Goal: Feedback & Contribution: Contribute content

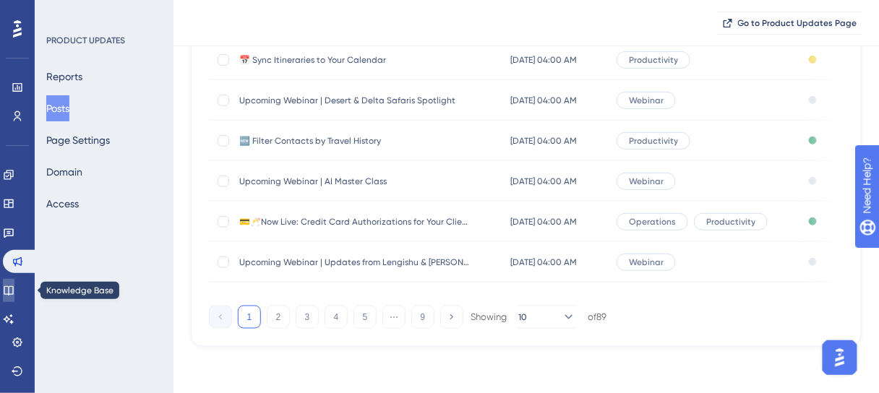
click at [12, 292] on icon at bounding box center [9, 291] width 12 height 12
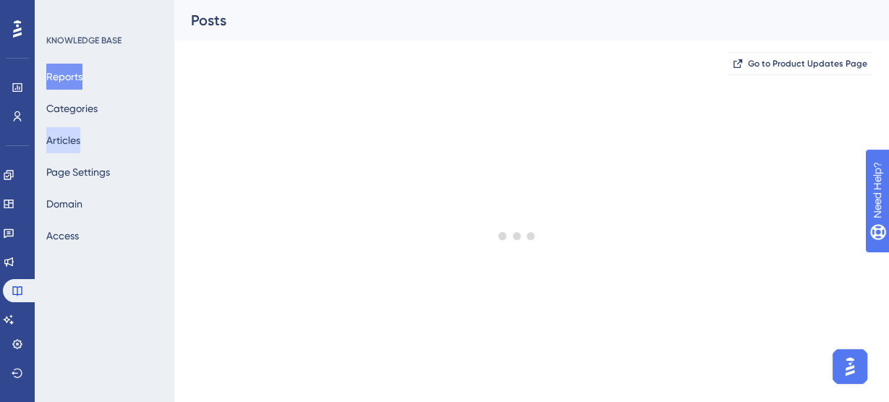
click at [73, 140] on button "Articles" at bounding box center [63, 140] width 34 height 26
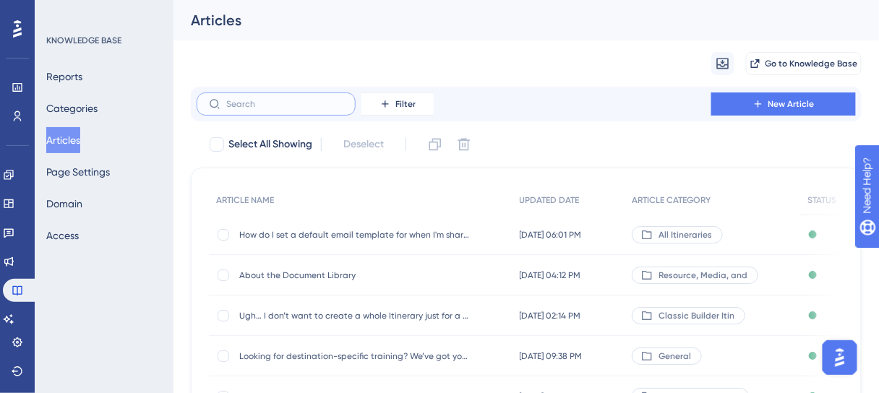
click at [260, 100] on input "text" at bounding box center [284, 104] width 117 height 10
paste input "How do I merge or combine itineraries?"
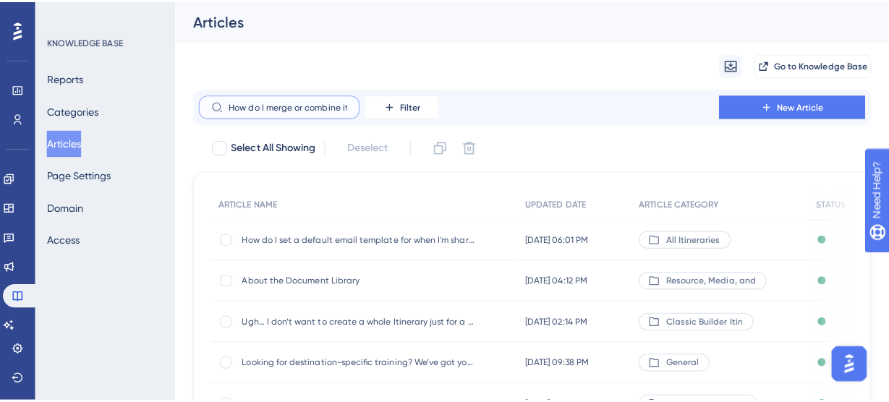
scroll to position [0, 36]
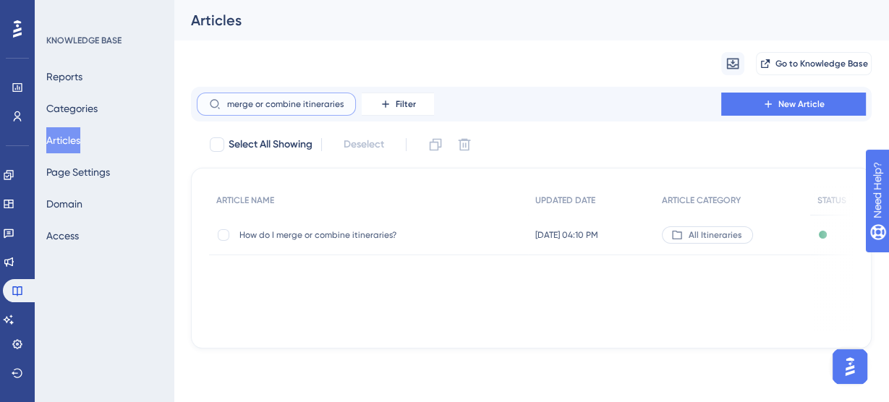
type input "How do I merge or combine itineraries?"
click at [322, 236] on span "How do I merge or combine itineraries?" at bounding box center [354, 235] width 231 height 12
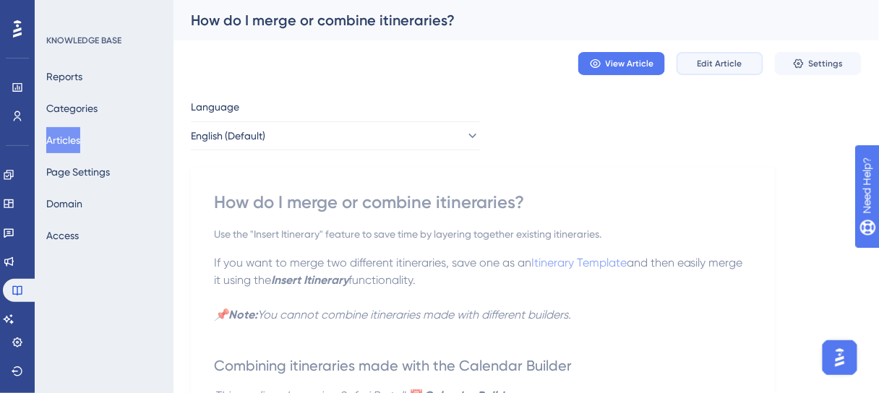
click at [724, 66] on span "Edit Article" at bounding box center [720, 64] width 45 height 12
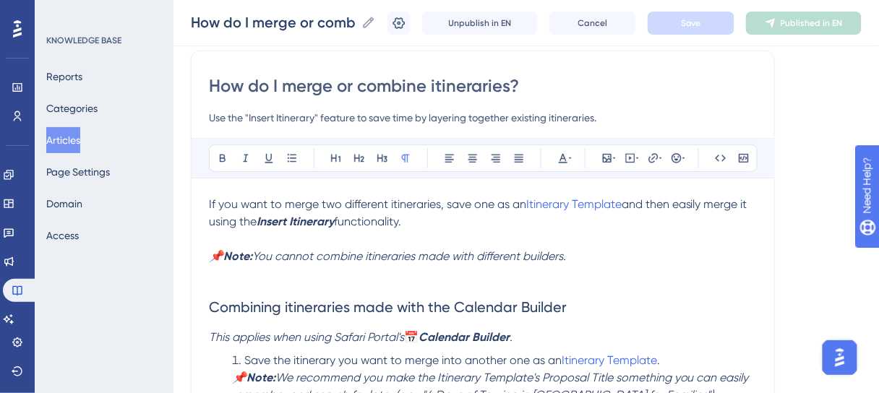
scroll to position [110, 0]
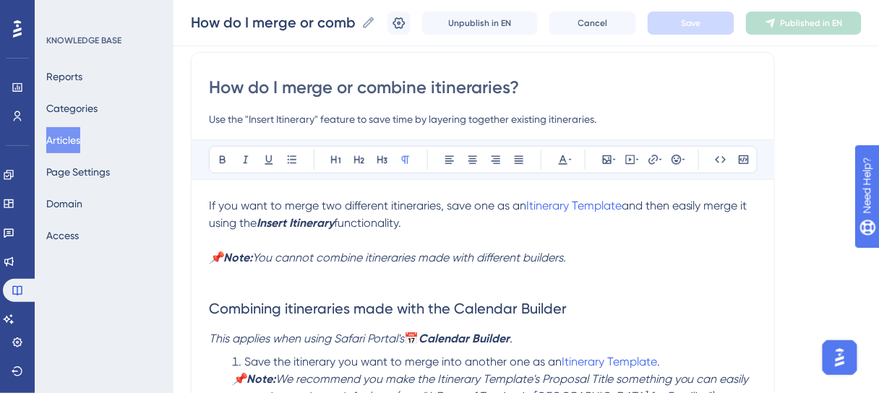
click at [437, 87] on input "How do I merge or combine itineraries?" at bounding box center [483, 87] width 548 height 23
type input "How do I merge or combine Itineraries?"
click at [555, 118] on input "Use the "Insert Itinerary" feature to save time by layering together existing i…" at bounding box center [483, 119] width 548 height 17
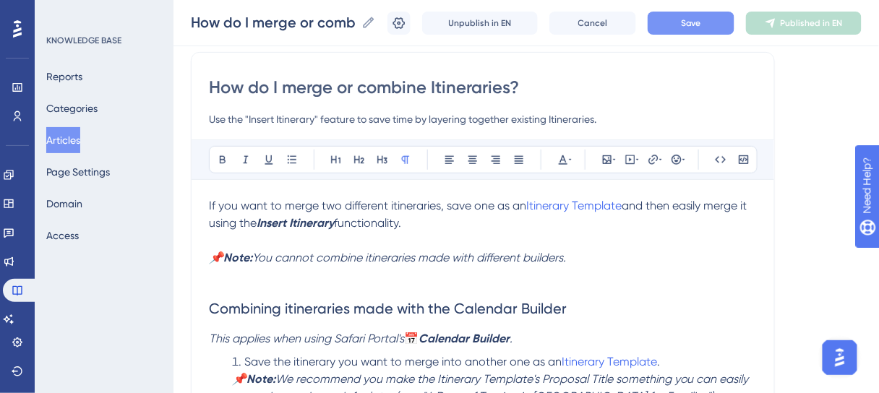
type input "Use the "Insert Itinerary" feature to save time by layering together existing I…"
click at [696, 27] on span "Save" at bounding box center [691, 23] width 20 height 12
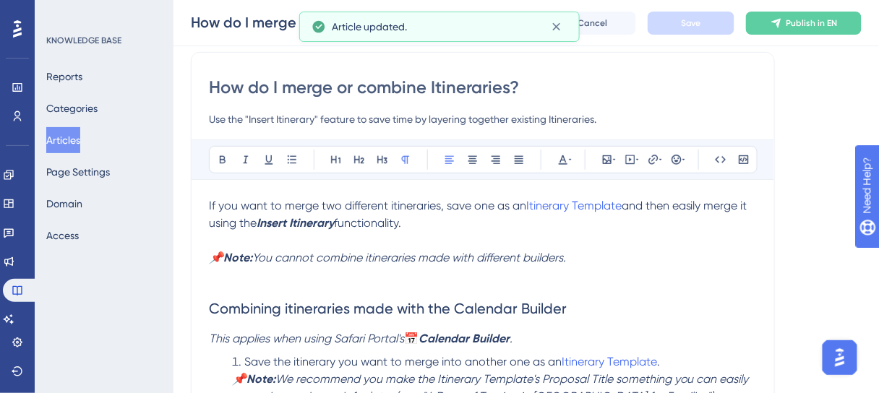
click at [393, 206] on span "If you want to merge two different itineraries, save one as an" at bounding box center [367, 206] width 317 height 14
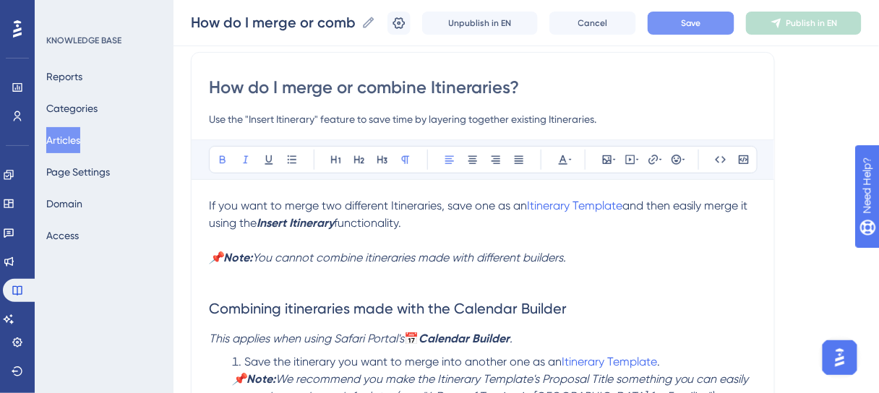
drag, startPoint x: 341, startPoint y: 221, endPoint x: 261, endPoint y: 226, distance: 80.5
click at [262, 229] on p "If you want to merge two different Itineraries, save one as an Itinerary Templa…" at bounding box center [483, 214] width 548 height 35
click at [270, 219] on strong "Insert Itinerary" at bounding box center [295, 223] width 77 height 14
drag, startPoint x: 259, startPoint y: 222, endPoint x: 338, endPoint y: 221, distance: 79.5
click at [334, 221] on strong "Insert Itinerary" at bounding box center [295, 223] width 77 height 14
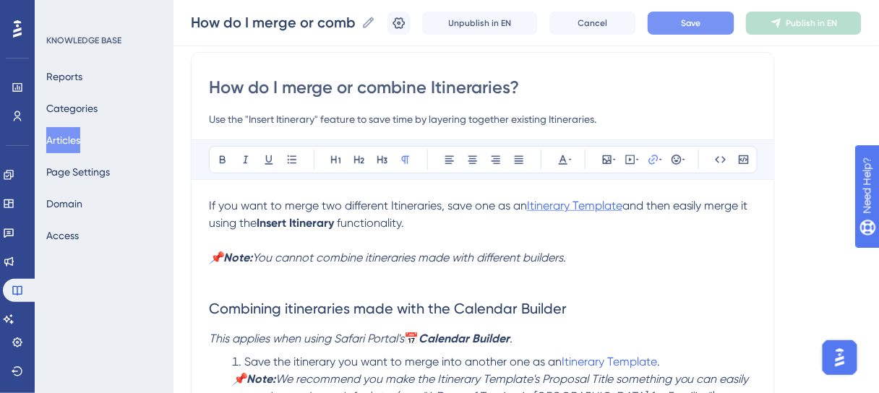
click at [604, 202] on span "Itinerary Template" at bounding box center [574, 206] width 95 height 14
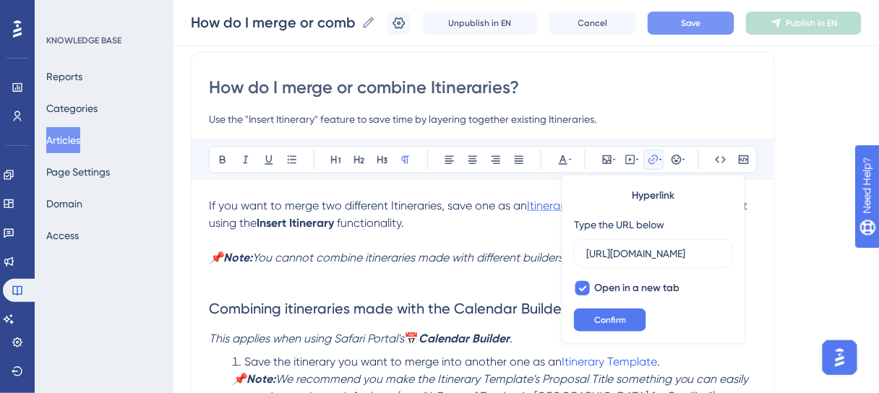
scroll to position [0, 396]
click at [620, 252] on input "[URL][DOMAIN_NAME]" at bounding box center [653, 254] width 134 height 16
click at [599, 321] on span "Confirm" at bounding box center [610, 321] width 32 height 12
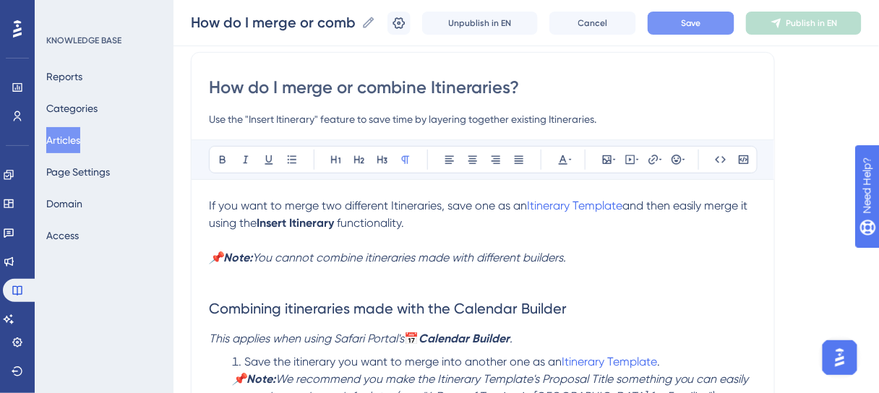
drag, startPoint x: 594, startPoint y: 232, endPoint x: 617, endPoint y: 224, distance: 24.5
click at [594, 232] on p at bounding box center [483, 240] width 548 height 17
drag, startPoint x: 628, startPoint y: 201, endPoint x: 527, endPoint y: 204, distance: 101.3
click at [527, 204] on p "If you want to merge two different Itineraries, save one as an Itinerary Templa…" at bounding box center [483, 214] width 548 height 35
click at [630, 252] on p "📌 Note: You cannot combine itineraries made with different builders." at bounding box center [483, 257] width 548 height 17
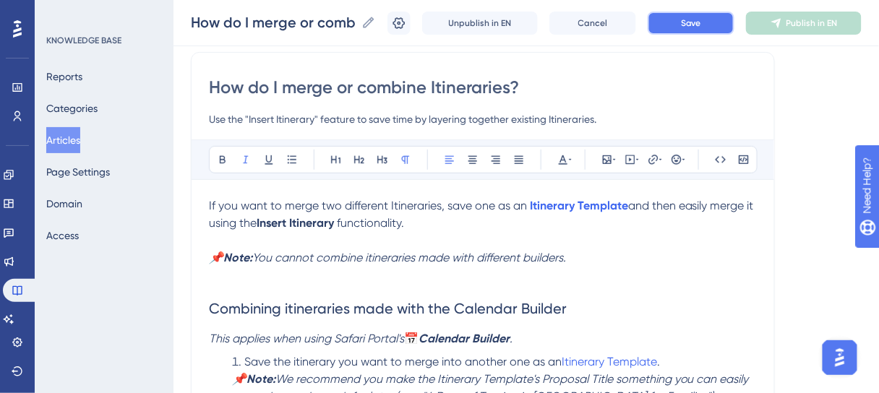
click at [701, 22] on span "Save" at bounding box center [691, 23] width 20 height 12
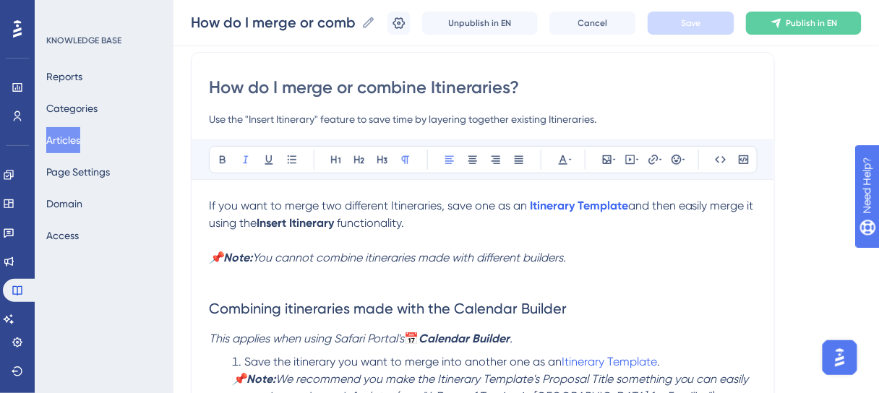
drag, startPoint x: 591, startPoint y: 257, endPoint x: 229, endPoint y: 258, distance: 361.5
click at [229, 258] on p "📌 Note: You cannot combine itineraries made with different builders." at bounding box center [483, 257] width 548 height 17
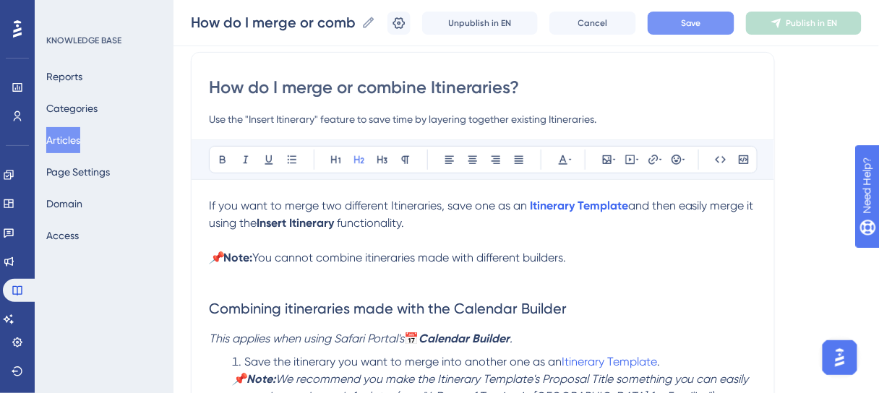
click at [612, 275] on h2 "Combining itineraries made with the Calendar Builder" at bounding box center [483, 299] width 548 height 64
click at [701, 22] on span "Save" at bounding box center [691, 23] width 20 height 12
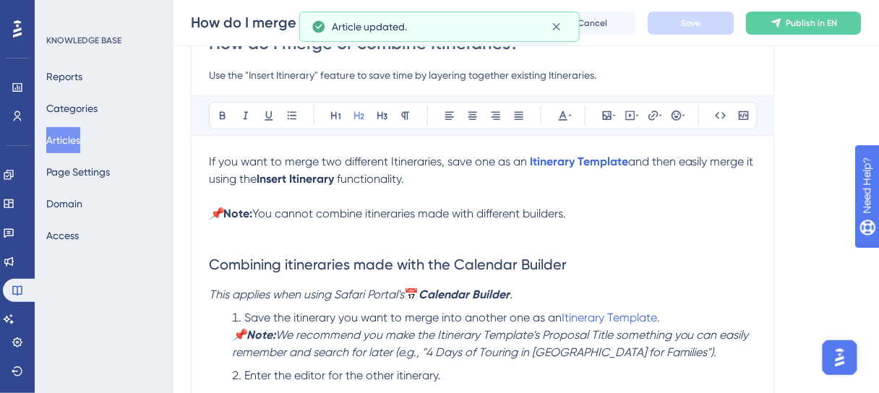
scroll to position [226, 0]
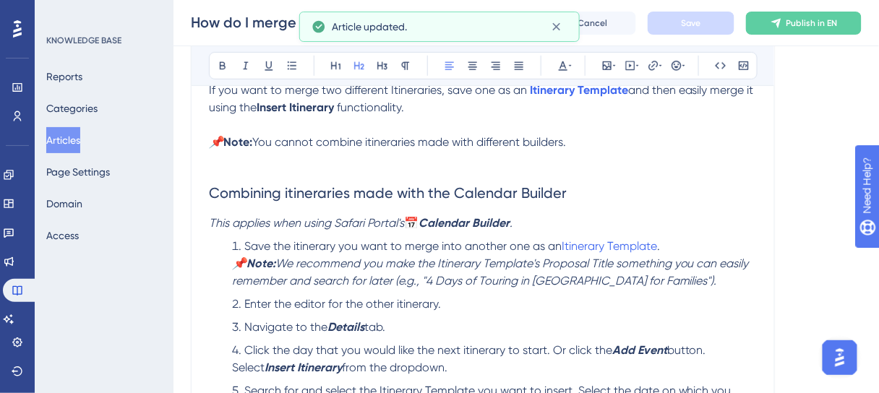
click at [289, 192] on span "Combining itineraries made with the Calendar Builder" at bounding box center [388, 192] width 358 height 17
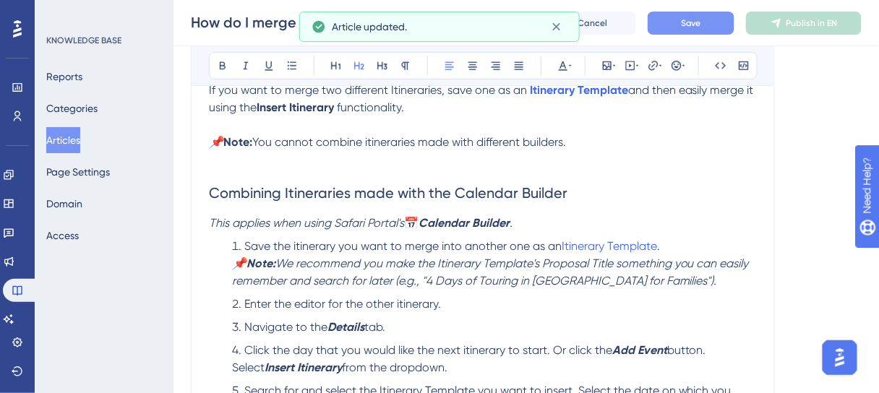
click at [544, 223] on p "This applies when using Safari Portal's 📅 Calendar Builder ." at bounding box center [483, 223] width 548 height 17
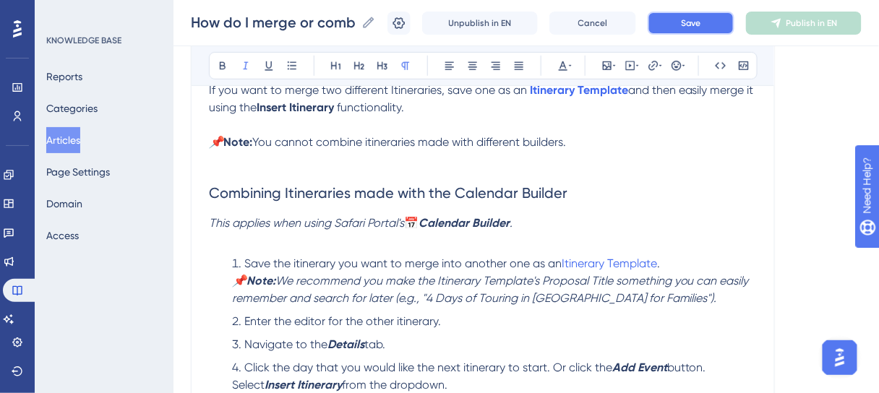
click at [732, 28] on button "Save" at bounding box center [691, 23] width 87 height 23
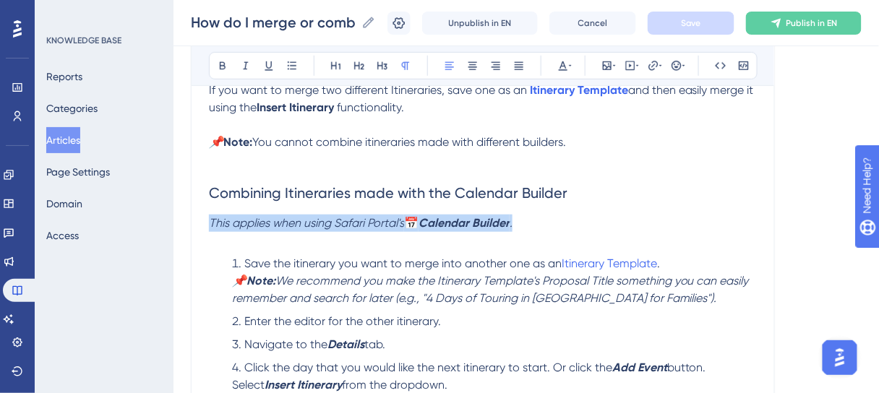
drag, startPoint x: 434, startPoint y: 218, endPoint x: 210, endPoint y: 218, distance: 223.4
click at [210, 218] on p "This applies when using Safari Portal's 📅 Calendar Builder ." at bounding box center [483, 223] width 548 height 17
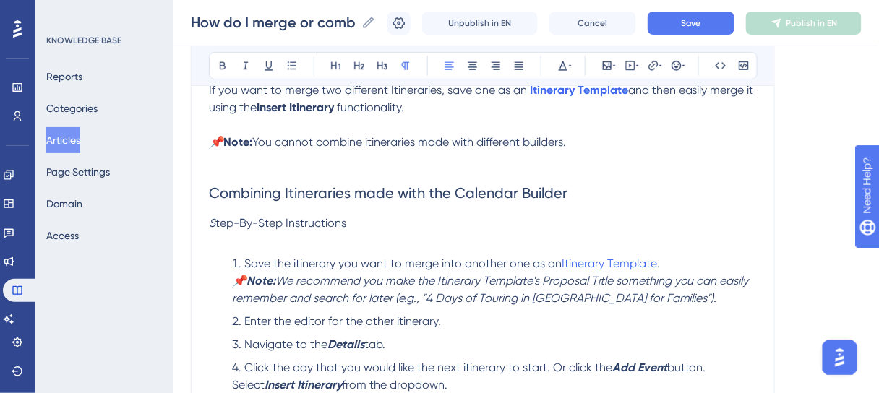
click at [339, 185] on span "Combining Itineraries made with the Calendar Builder" at bounding box center [388, 192] width 359 height 17
drag, startPoint x: 304, startPoint y: 223, endPoint x: 204, endPoint y: 228, distance: 100.6
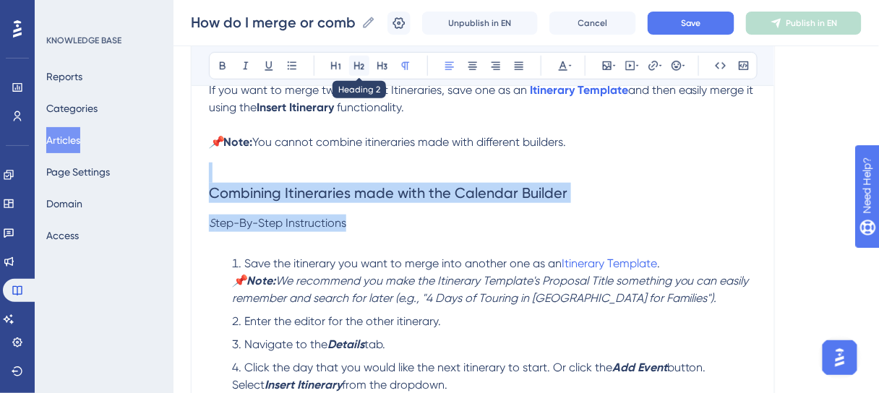
click at [359, 64] on icon at bounding box center [360, 66] width 12 height 12
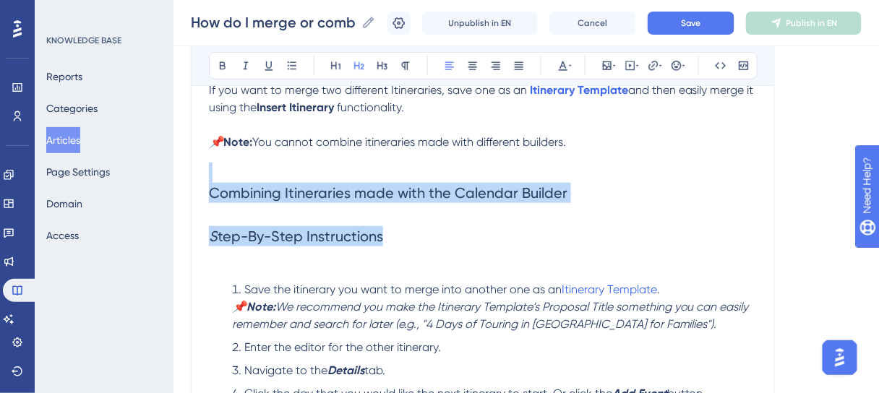
click at [406, 221] on h2 "S tep-By-Step Instructions" at bounding box center [483, 236] width 548 height 43
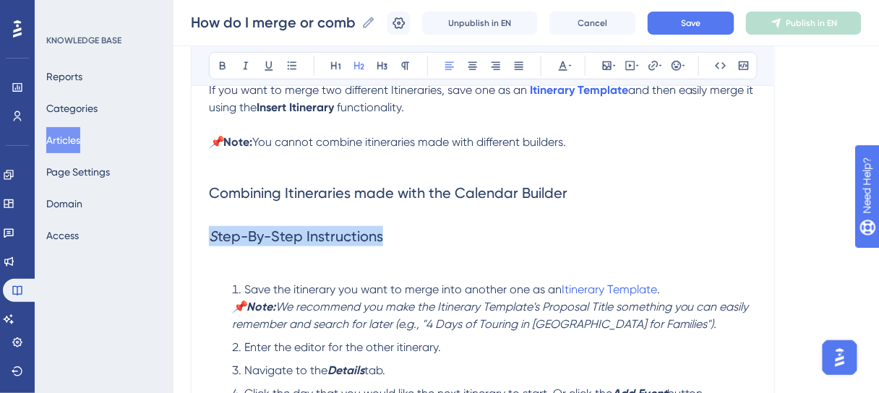
drag, startPoint x: 345, startPoint y: 241, endPoint x: 212, endPoint y: 234, distance: 133.2
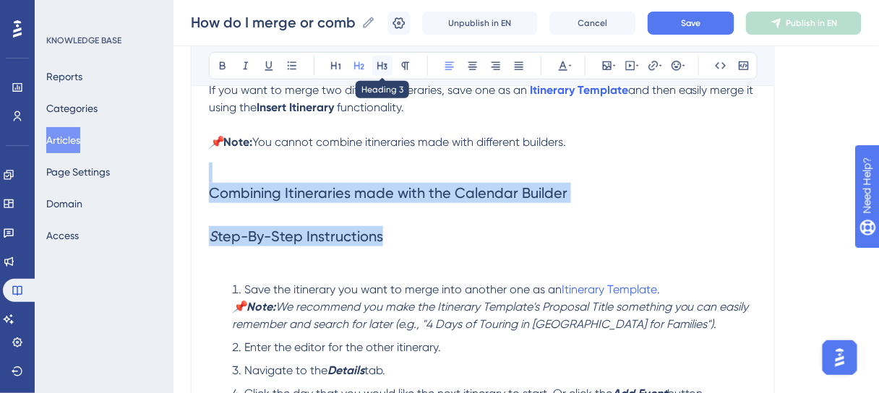
click at [388, 64] on button at bounding box center [382, 66] width 20 height 20
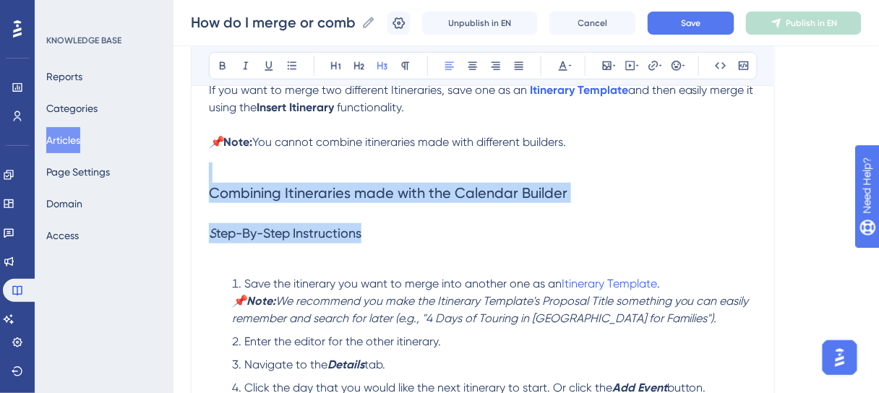
click at [414, 218] on h3 "S tep-By-Step Instructions" at bounding box center [483, 234] width 548 height 38
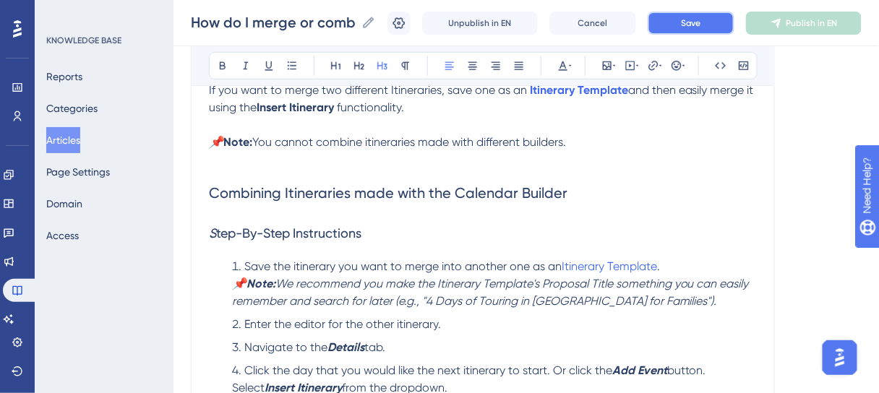
click at [706, 16] on button "Save" at bounding box center [691, 23] width 87 height 23
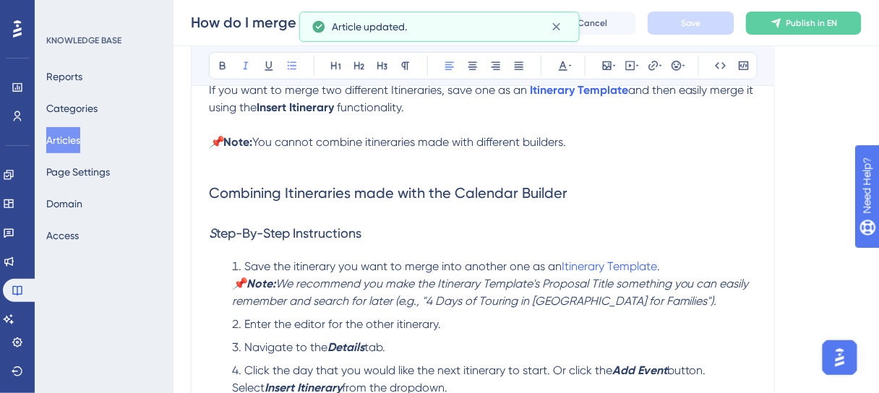
drag, startPoint x: 284, startPoint y: 285, endPoint x: 235, endPoint y: 282, distance: 49.3
click at [235, 282] on li "Save the itinerary you want to merge into another one as an Itinerary Template …" at bounding box center [491, 284] width 531 height 52
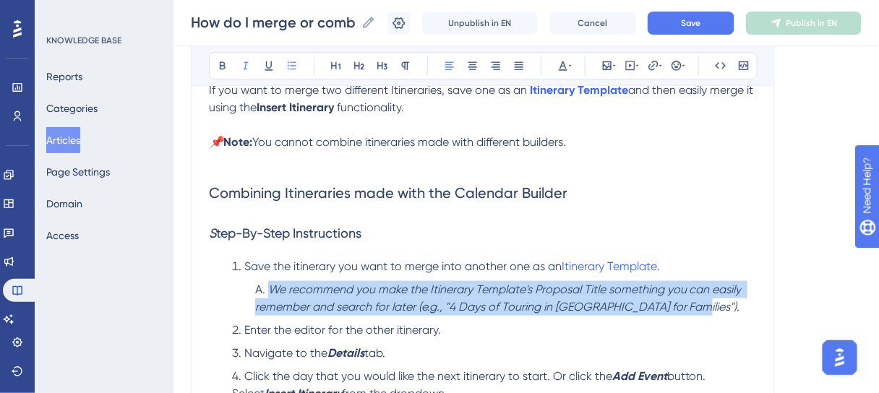
drag, startPoint x: 699, startPoint y: 308, endPoint x: 273, endPoint y: 280, distance: 427.5
click at [273, 281] on li "We recommend you make the Itinerary Template's Proposal Title something you can…" at bounding box center [503, 298] width 508 height 35
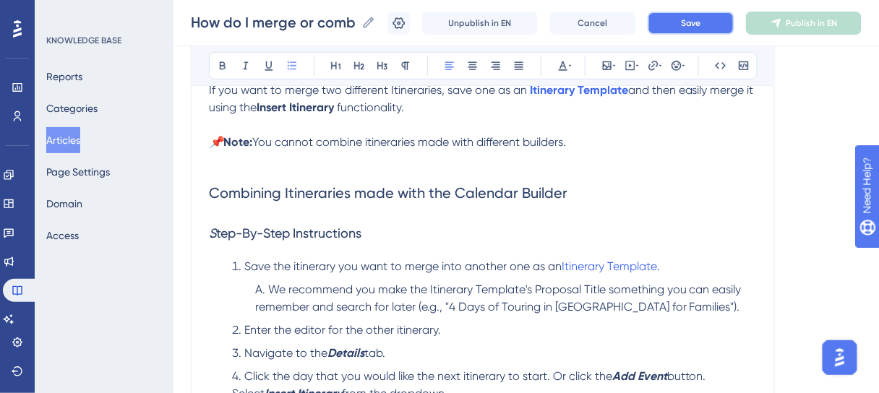
click at [712, 27] on button "Save" at bounding box center [691, 23] width 87 height 23
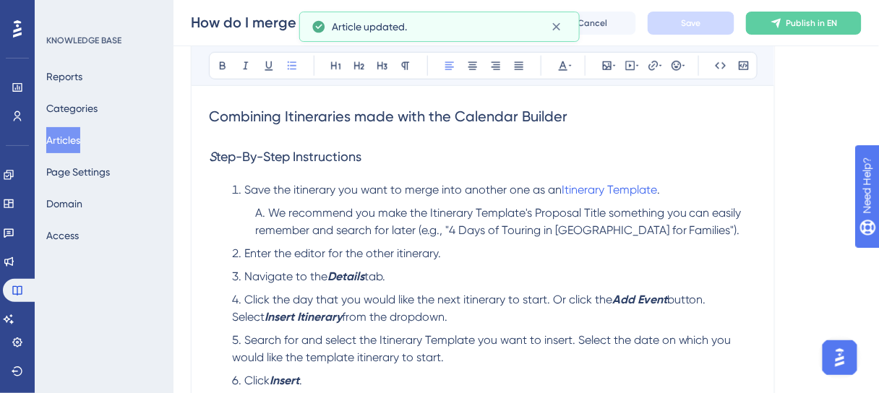
scroll to position [341, 0]
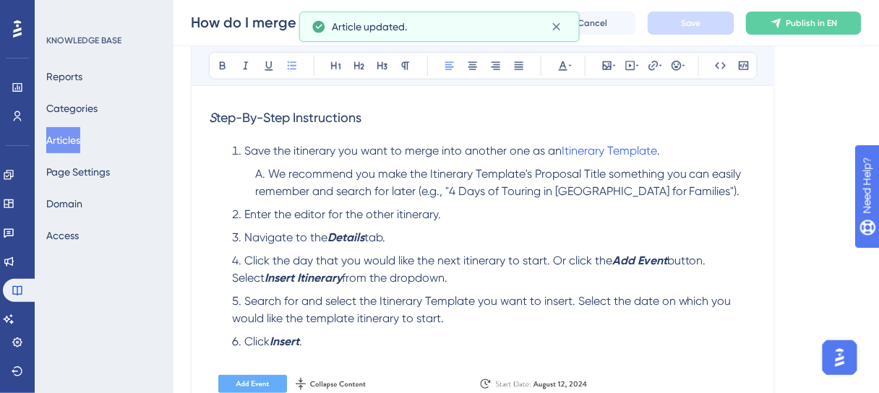
click at [399, 211] on span "Enter the editor for the other itinerary." at bounding box center [342, 215] width 197 height 14
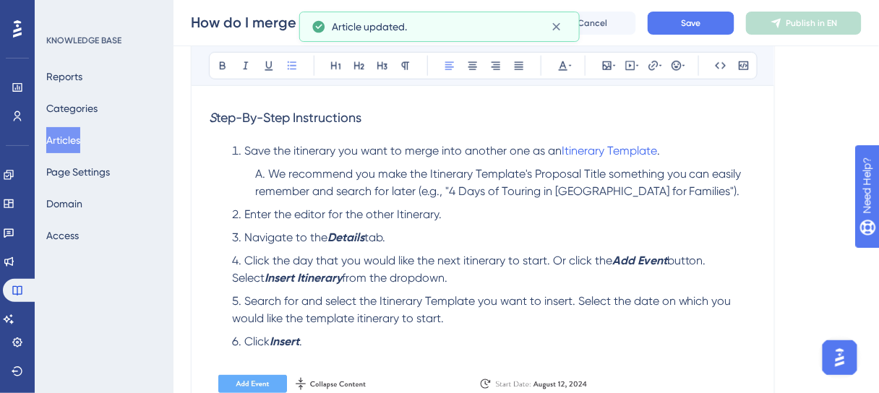
click at [354, 235] on strong "Details" at bounding box center [346, 238] width 37 height 14
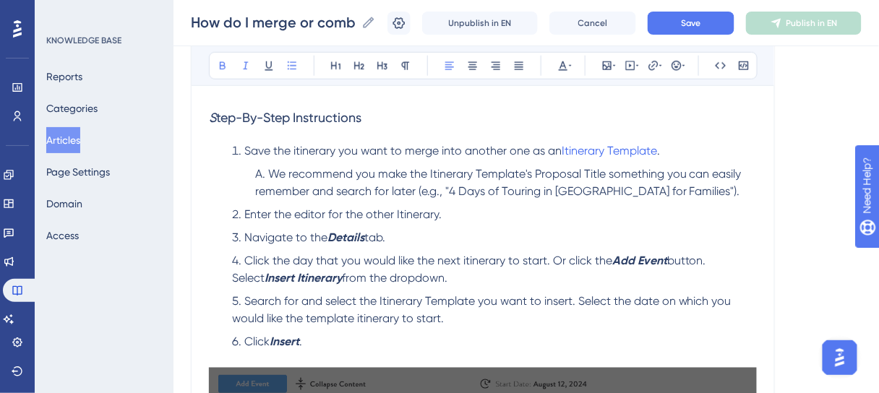
click at [354, 235] on strong "Details" at bounding box center [346, 238] width 37 height 14
click at [692, 10] on div "How do I merge or combine Itineraries? How do I merge or combine Itineraries? U…" at bounding box center [527, 23] width 706 height 46
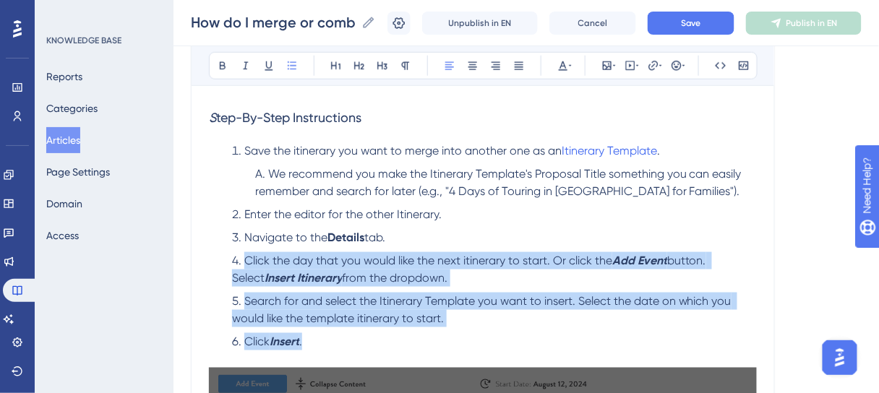
drag, startPoint x: 328, startPoint y: 331, endPoint x: 241, endPoint y: 264, distance: 109.2
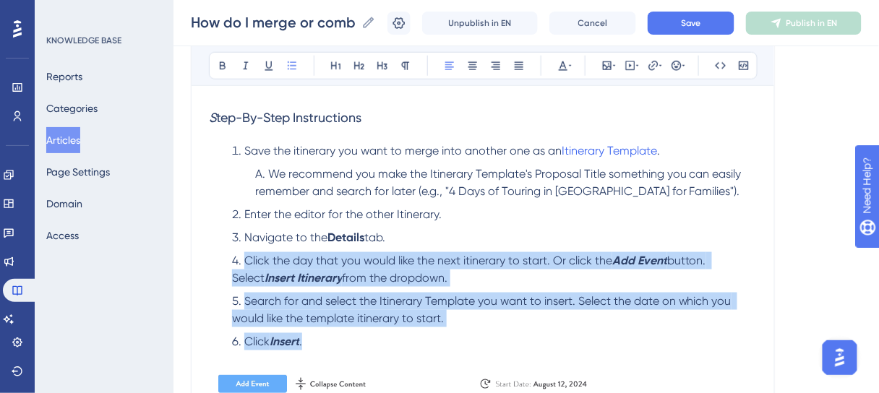
click at [241, 264] on ol "Save the itinerary you want to merge into another one as an Itinerary Template …" at bounding box center [483, 255] width 548 height 226
click at [694, 17] on span "Save" at bounding box center [691, 23] width 20 height 12
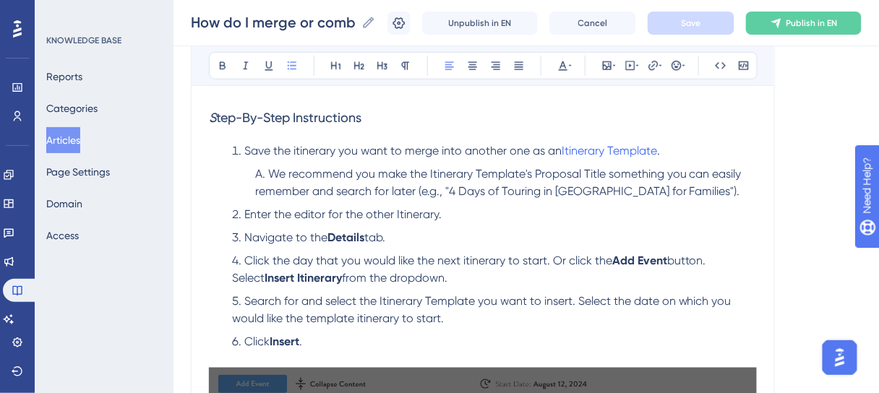
click at [573, 208] on li "Enter the editor for the other Itinerary." at bounding box center [491, 214] width 531 height 17
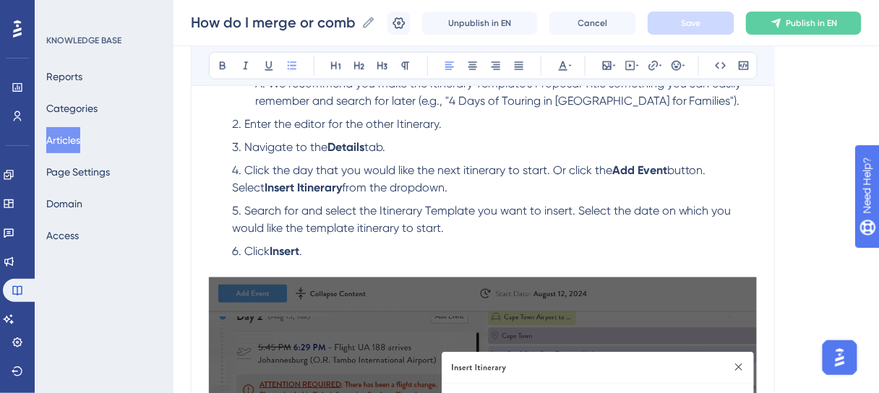
scroll to position [457, 0]
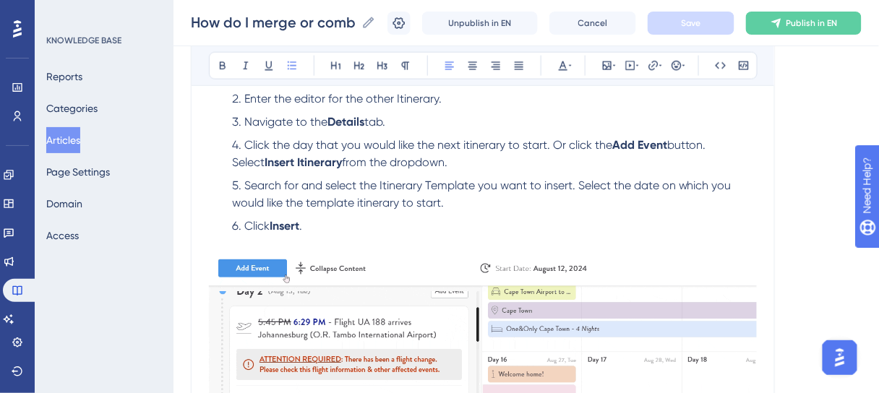
click at [469, 145] on span "Click the day that you would like the next itinerary to start. Or click the" at bounding box center [428, 145] width 368 height 14
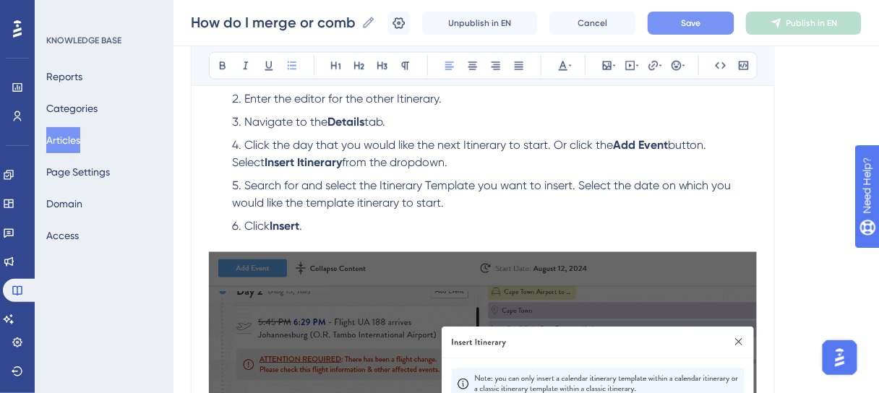
click at [554, 142] on span "Click the day that you would like the next Itinerary to start. Or click the" at bounding box center [428, 145] width 369 height 14
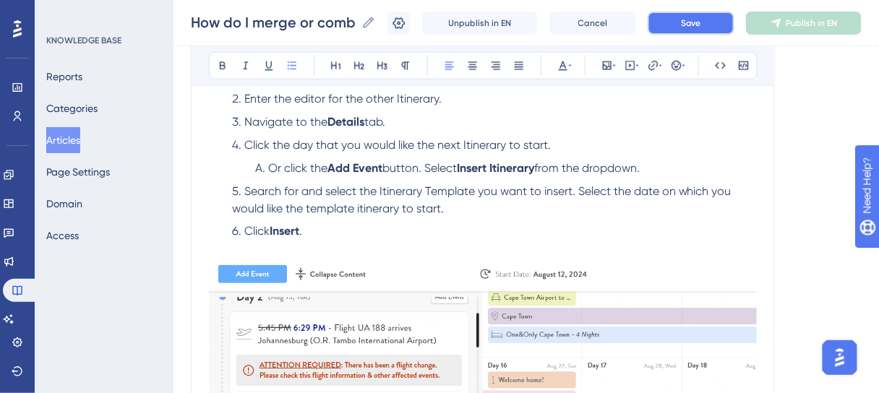
click at [674, 26] on button "Save" at bounding box center [691, 23] width 87 height 23
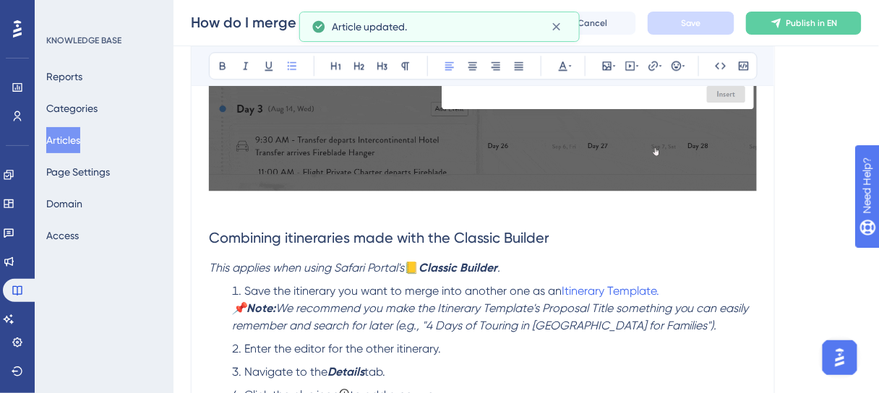
scroll to position [862, 0]
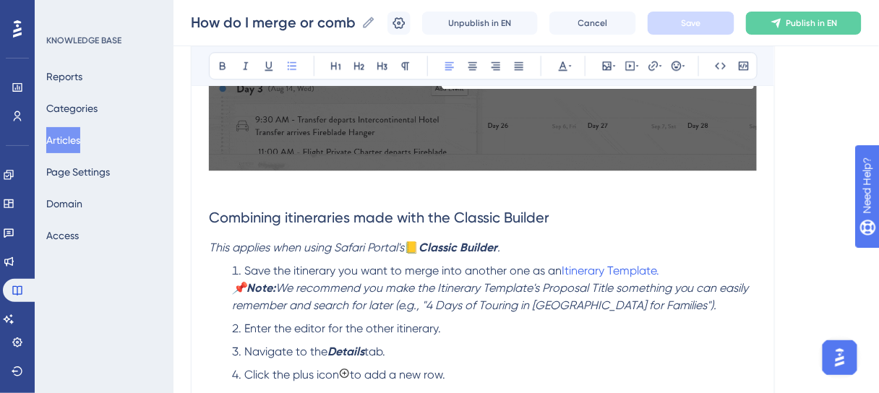
click at [292, 215] on span "Combining itineraries made with the Classic Builder" at bounding box center [379, 217] width 341 height 17
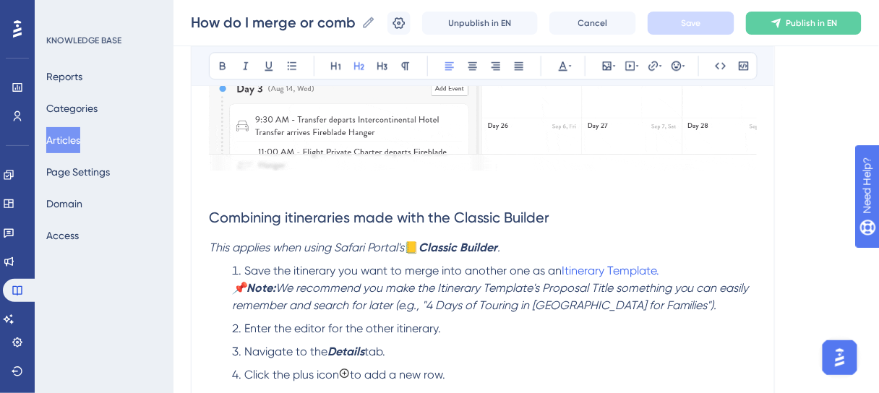
click at [286, 213] on span "Combining itineraries made with the Classic Builder" at bounding box center [379, 217] width 341 height 17
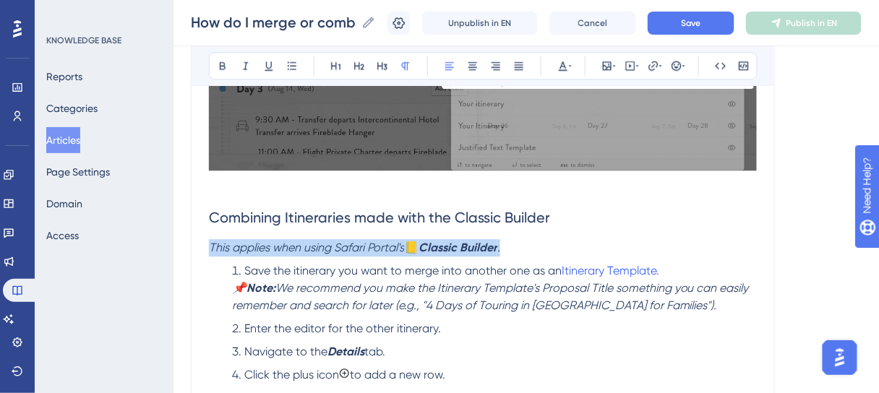
drag, startPoint x: 497, startPoint y: 249, endPoint x: 207, endPoint y: 252, distance: 290.7
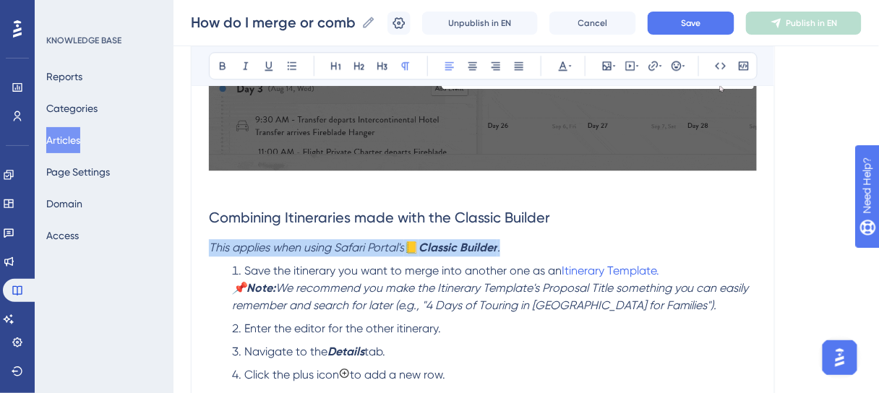
click at [207, 252] on div "How do I merge or combine Itineraries? Use the "Insert Itinerary" feature to sa…" at bounding box center [483, 35] width 584 height 1471
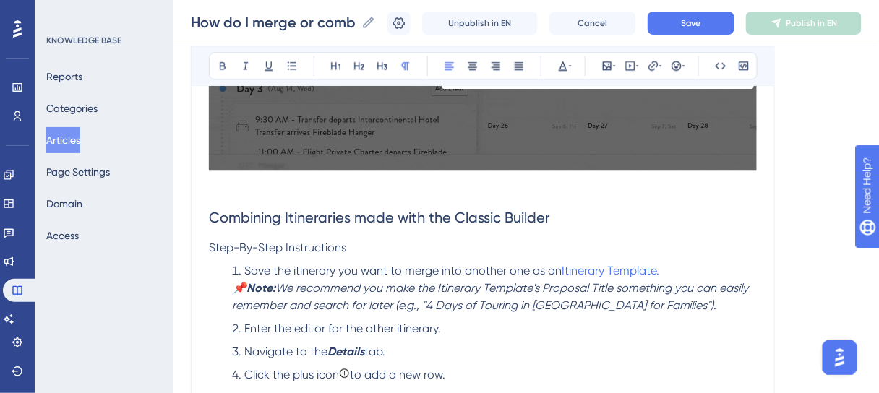
click at [346, 215] on span "Combining Itineraries made with the Classic Builder" at bounding box center [379, 217] width 341 height 17
drag, startPoint x: 350, startPoint y: 246, endPoint x: 361, endPoint y: 131, distance: 115.5
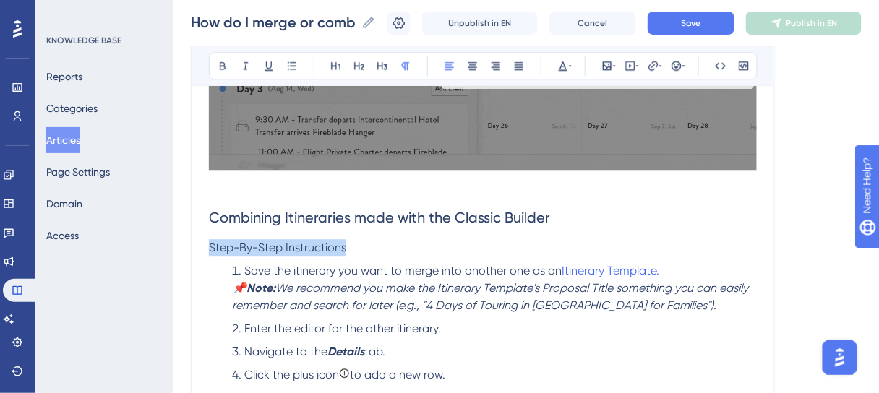
click at [207, 244] on div "How do I merge or combine Itineraries? Use the "Insert Itinerary" feature to sa…" at bounding box center [483, 35] width 584 height 1471
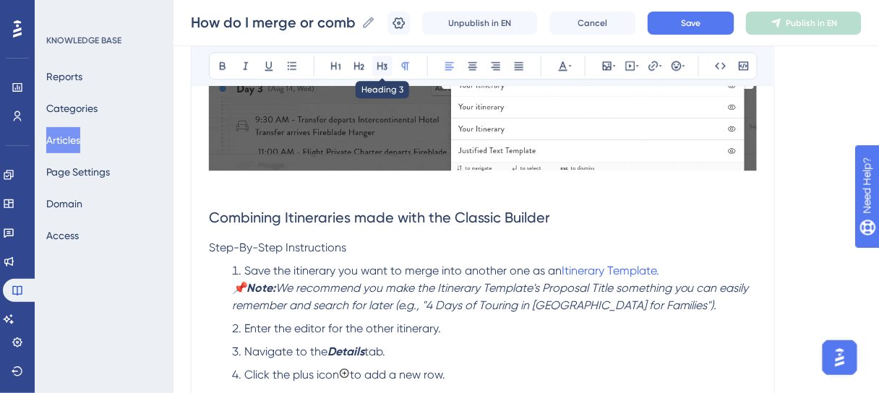
click at [379, 69] on icon at bounding box center [383, 66] width 12 height 12
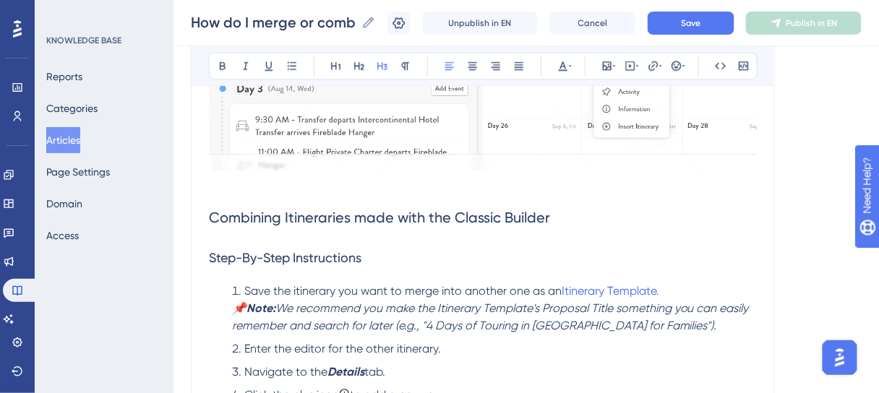
click at [413, 254] on h3 "Step-By-Step Instructions" at bounding box center [483, 258] width 548 height 38
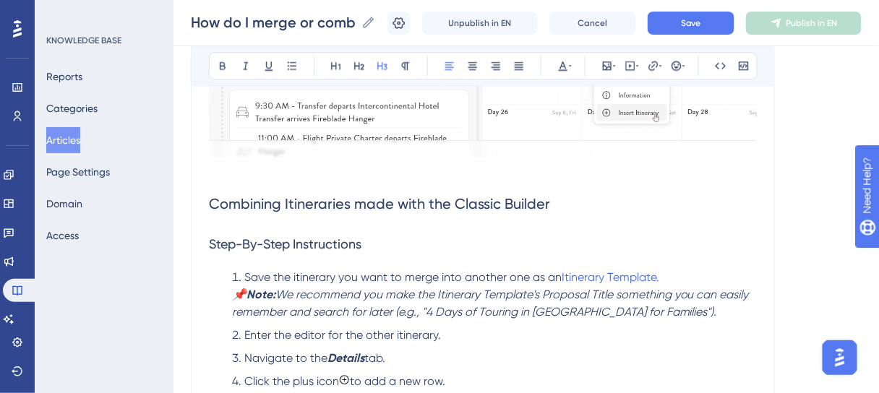
scroll to position [978, 0]
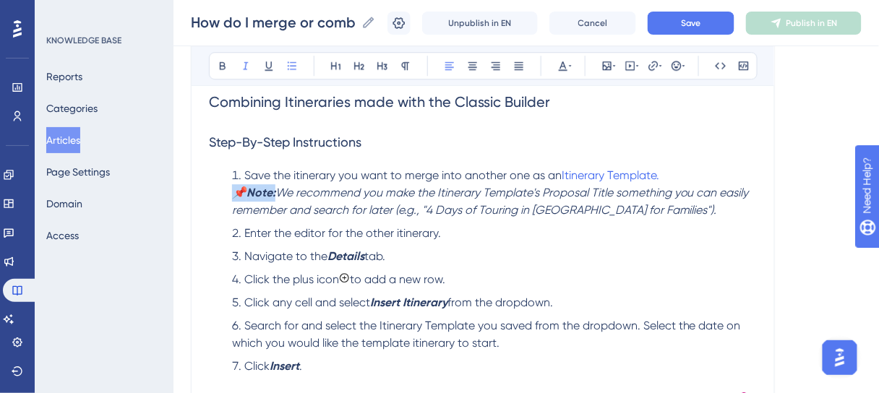
drag, startPoint x: 280, startPoint y: 191, endPoint x: 230, endPoint y: 191, distance: 49.9
click at [230, 191] on li "Save the itinerary you want to merge into another one as an Itinerary Template.…" at bounding box center [491, 193] width 531 height 52
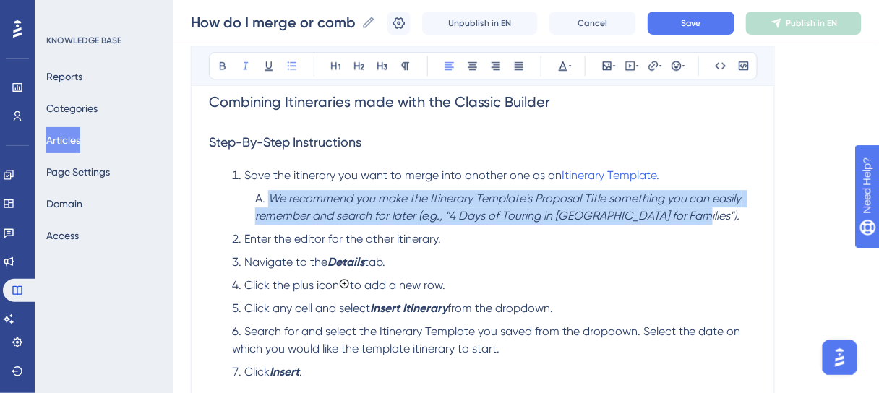
drag, startPoint x: 692, startPoint y: 216, endPoint x: 272, endPoint y: 190, distance: 420.9
click at [272, 190] on li "We recommend you make the Itinerary Template's Proposal Title something you can…" at bounding box center [503, 207] width 508 height 35
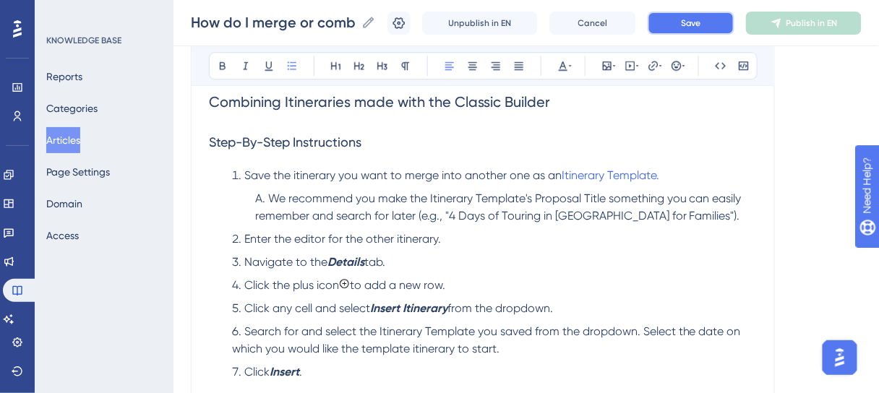
click at [701, 24] on span "Save" at bounding box center [691, 23] width 20 height 12
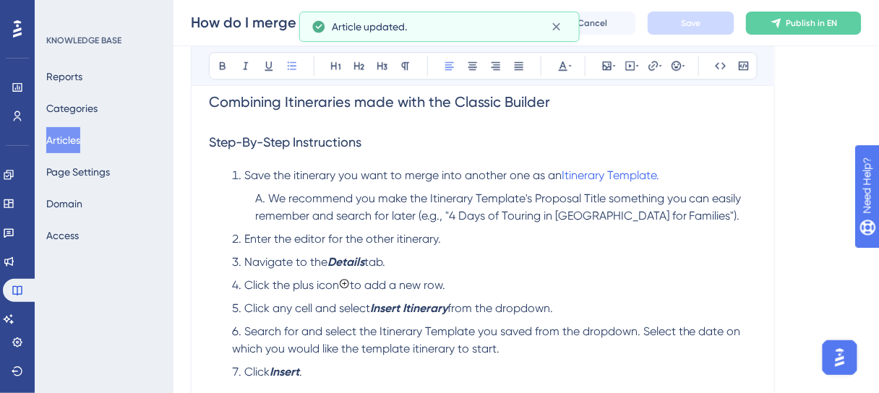
click at [419, 248] on ol "Save the itinerary you want to merge into another one as an Itinerary Template.…" at bounding box center [483, 282] width 548 height 231
click at [400, 239] on span "Enter the editor for the other itinerary." at bounding box center [342, 239] width 197 height 14
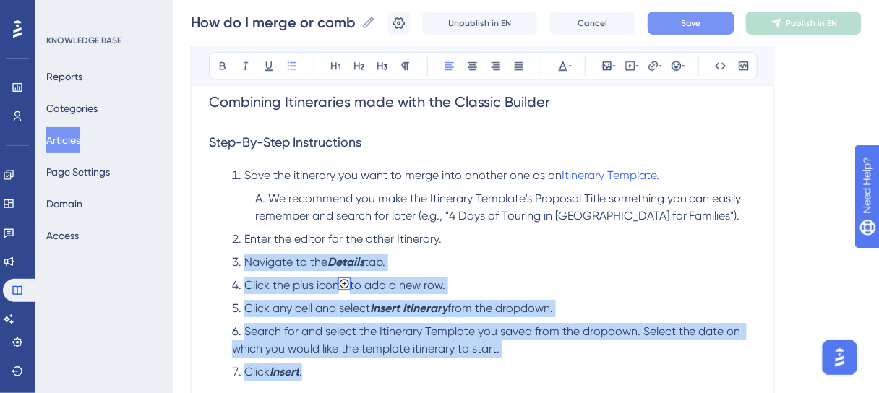
drag, startPoint x: 314, startPoint y: 371, endPoint x: 245, endPoint y: 262, distance: 129.0
click at [245, 262] on ol "Save the itinerary you want to merge into another one as an Itinerary Template.…" at bounding box center [483, 282] width 548 height 231
click at [544, 252] on ol "Save the itinerary you want to merge into another one as an Itinerary Template.…" at bounding box center [483, 282] width 548 height 231
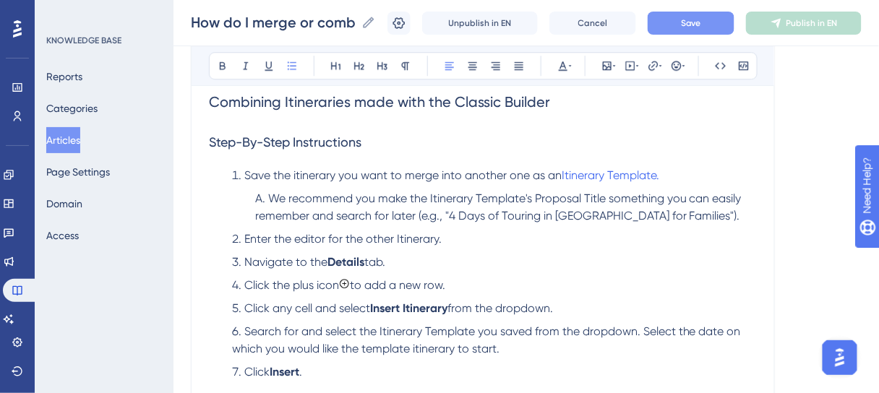
click at [349, 283] on img at bounding box center [344, 283] width 11 height 11
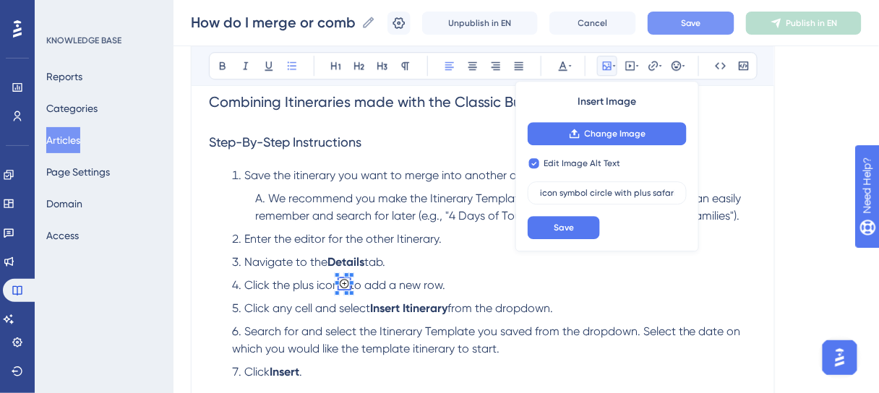
checkbox input "false"
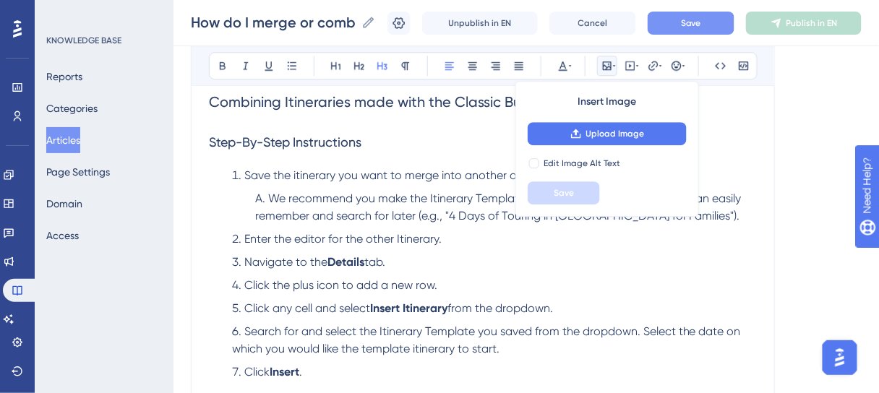
click at [746, 133] on h3 "Step-By-Step Instructions" at bounding box center [483, 143] width 548 height 38
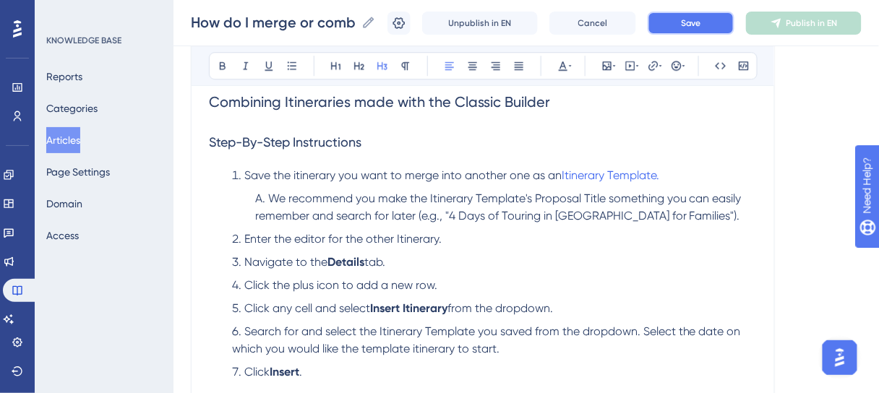
click at [701, 19] on span "Save" at bounding box center [691, 23] width 20 height 12
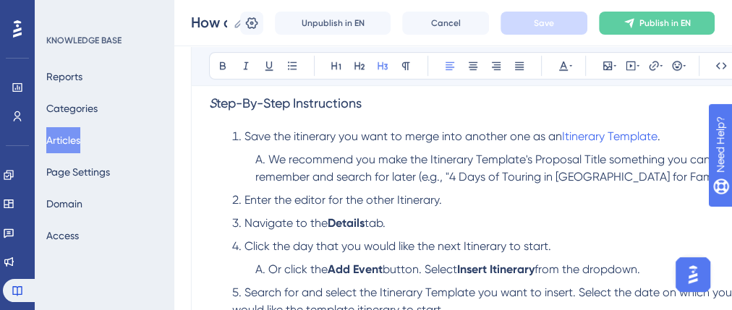
scroll to position [356, 0]
click at [296, 136] on span "Save the itinerary you want to merge into another one as an" at bounding box center [402, 136] width 317 height 14
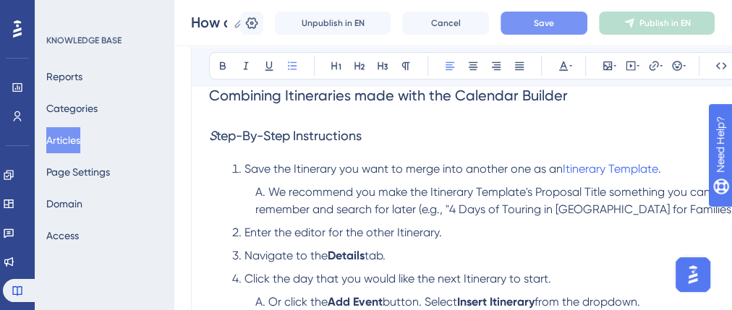
scroll to position [240, 0]
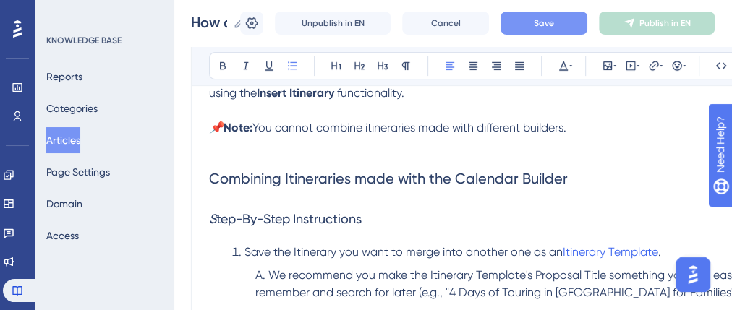
click at [554, 26] on span "Save" at bounding box center [544, 23] width 20 height 12
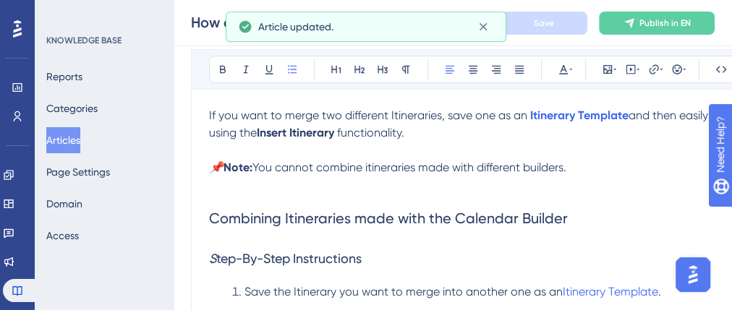
scroll to position [182, 0]
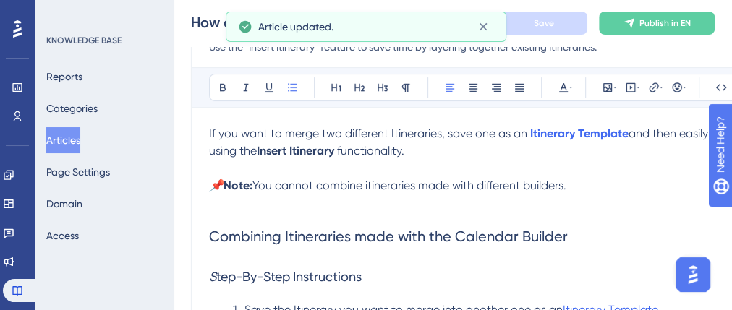
click at [372, 183] on span "You cannot combine itineraries made with different builders." at bounding box center [409, 186] width 314 height 14
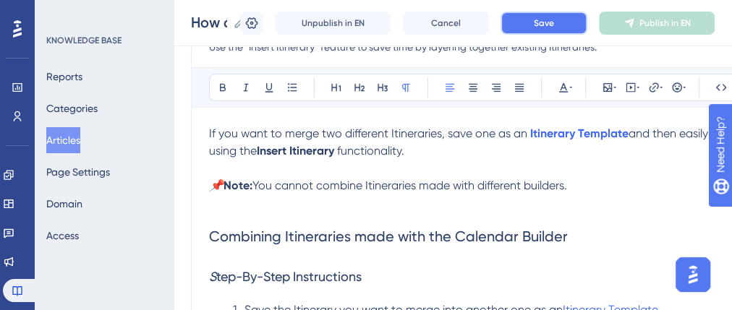
click at [576, 19] on button "Save" at bounding box center [543, 23] width 87 height 23
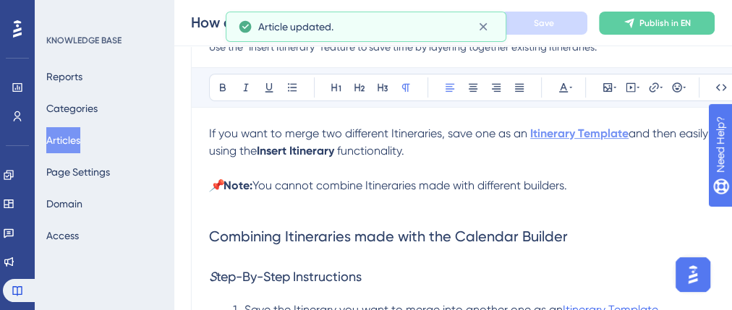
click at [587, 137] on strong "Itinerary Template" at bounding box center [579, 134] width 98 height 14
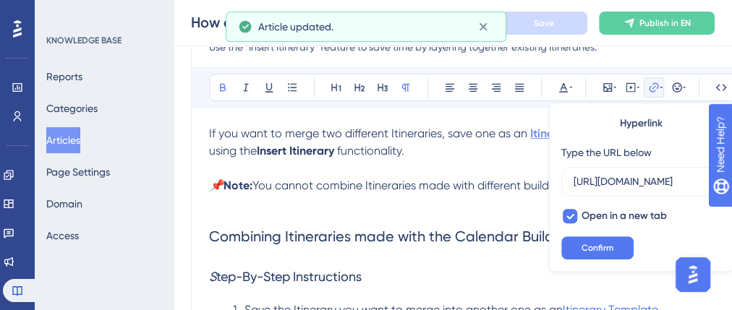
scroll to position [0, 396]
click at [598, 246] on span "Confirm" at bounding box center [597, 248] width 32 height 12
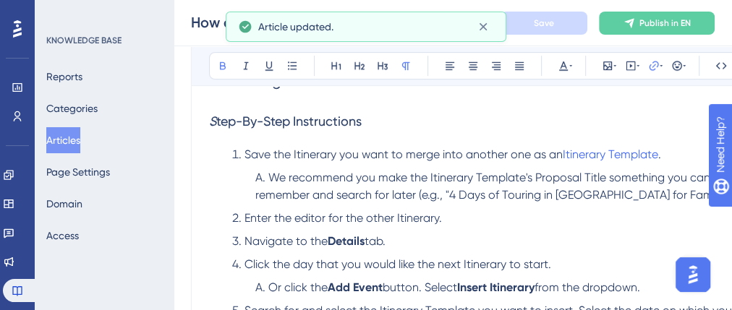
scroll to position [356, 0]
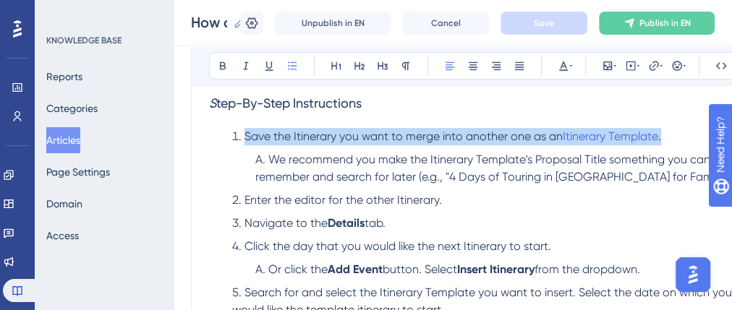
drag, startPoint x: 672, startPoint y: 138, endPoint x: 245, endPoint y: 134, distance: 427.3
click at [245, 134] on li "Save the Itinerary you want to merge into another one as an Itinerary Template ." at bounding box center [491, 136] width 531 height 17
copy li "Save the Itinerary you want to merge into another one as an Itinerary Template ."
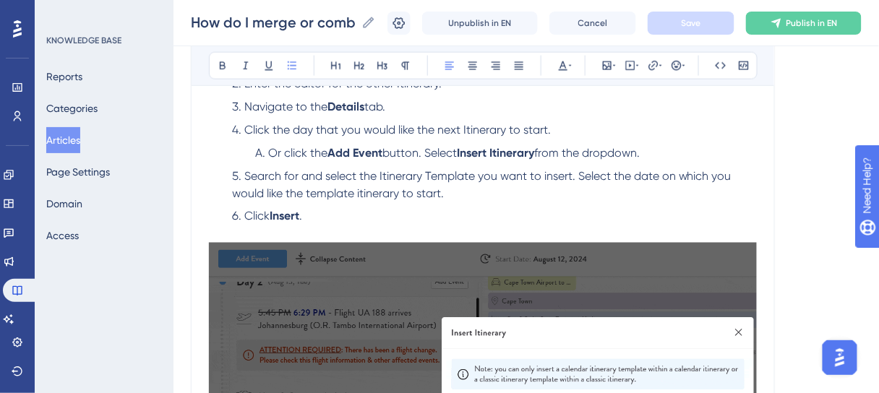
scroll to position [471, 0]
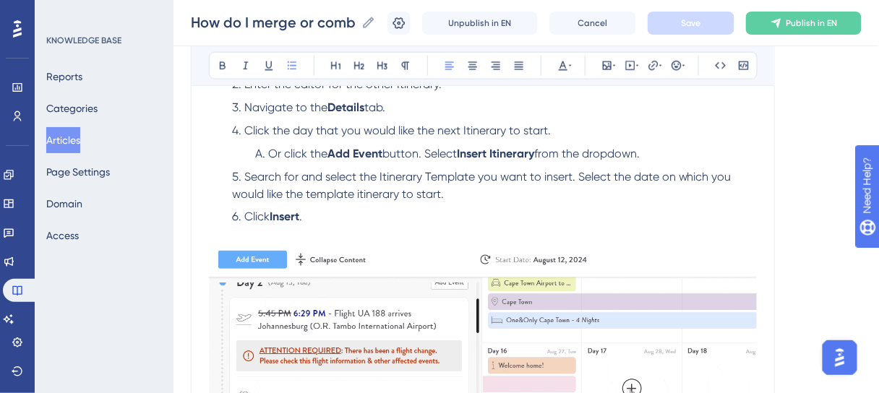
click at [326, 218] on li "Click Insert ." at bounding box center [491, 226] width 531 height 35
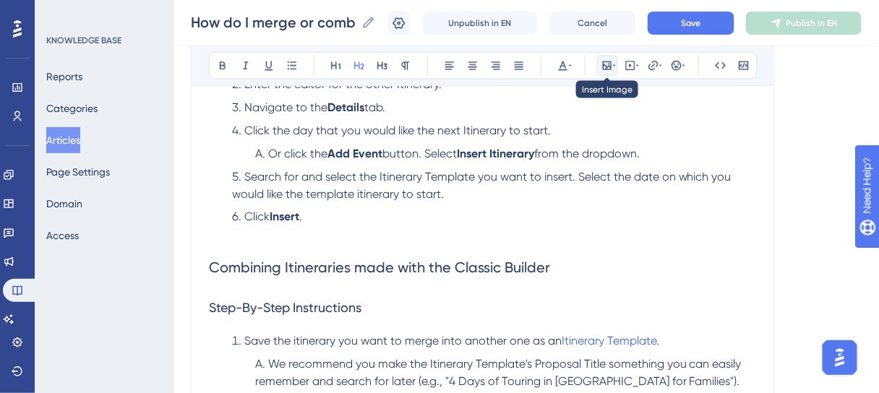
click at [604, 65] on icon at bounding box center [607, 65] width 9 height 9
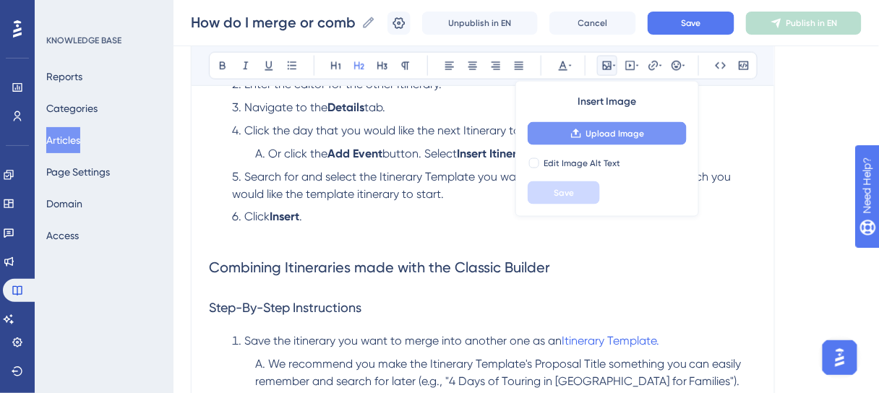
click at [600, 132] on span "Upload Image" at bounding box center [615, 134] width 59 height 12
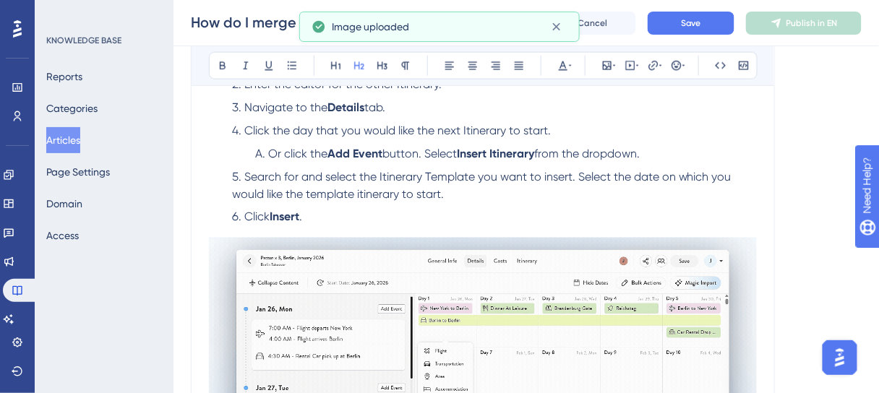
click at [692, 10] on div "How do I merge or combine Itineraries? How do I merge or combine Itineraries? U…" at bounding box center [527, 23] width 706 height 46
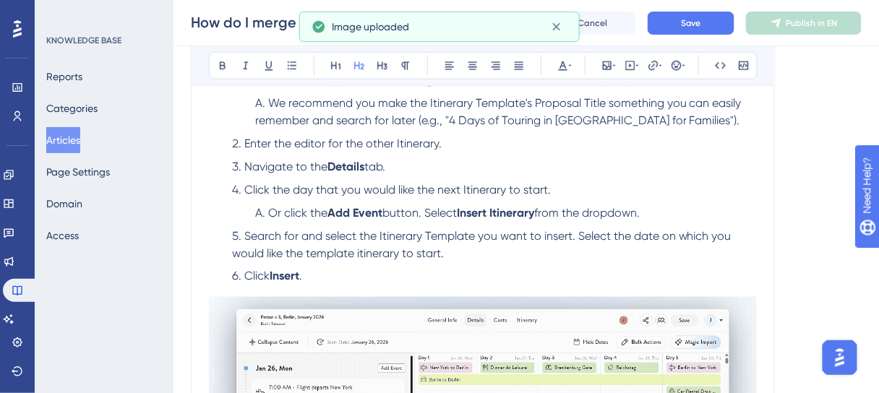
scroll to position [356, 0]
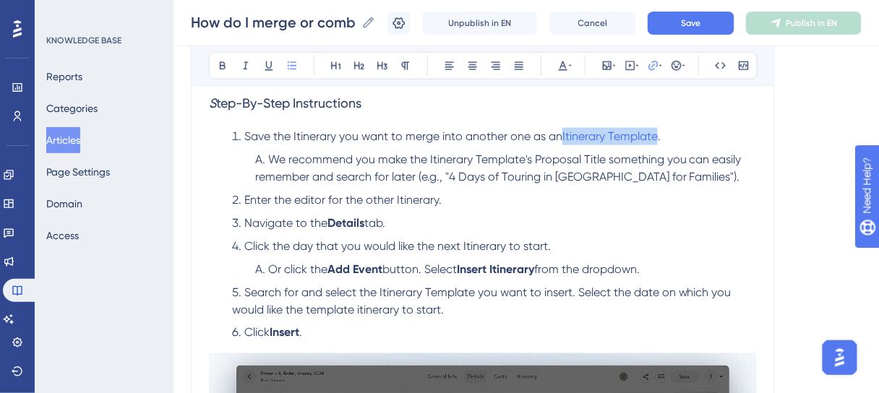
drag, startPoint x: 661, startPoint y: 134, endPoint x: 563, endPoint y: 134, distance: 97.6
click at [563, 134] on li "Save the Itinerary you want to merge into another one as an Itinerary Template ." at bounding box center [491, 136] width 531 height 17
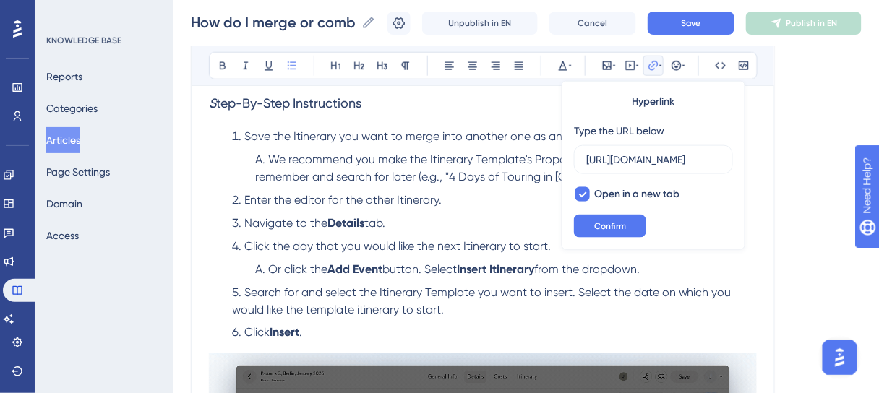
scroll to position [0, 396]
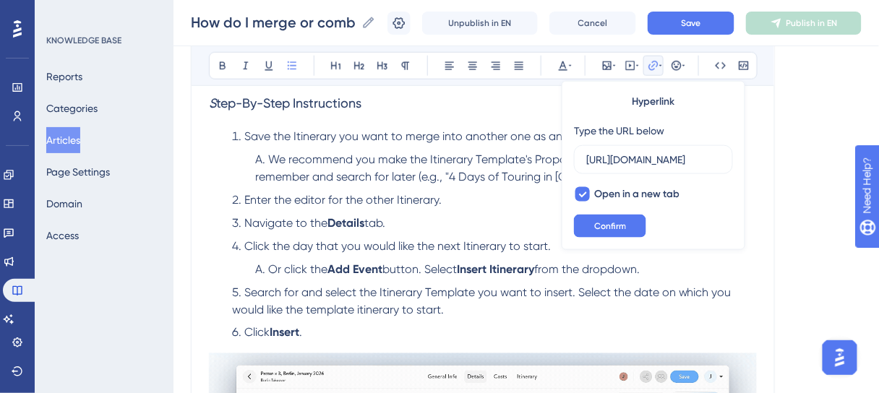
drag, startPoint x: 500, startPoint y: 134, endPoint x: 532, endPoint y: 129, distance: 32.1
click at [502, 133] on span "Save the Itinerary you want to merge into another one as an" at bounding box center [403, 136] width 318 height 14
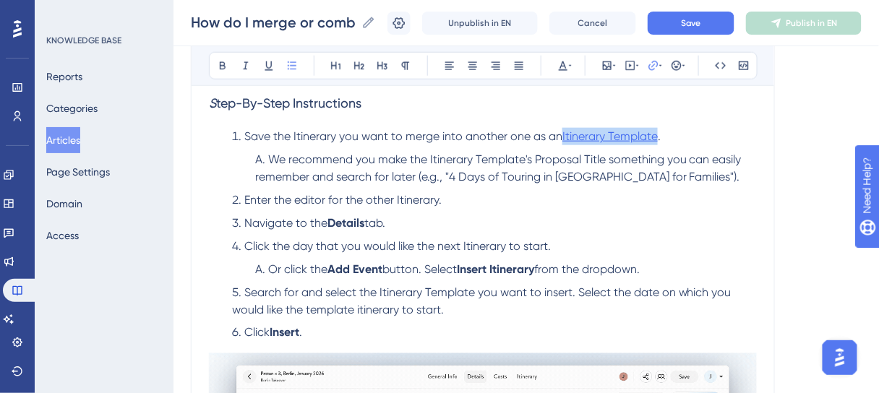
drag, startPoint x: 561, startPoint y: 133, endPoint x: 659, endPoint y: 142, distance: 98.7
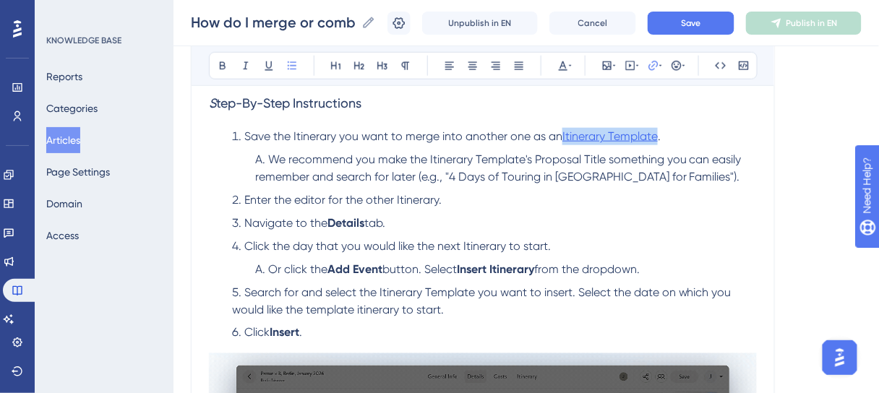
click at [659, 142] on li "Save the Itinerary you want to merge into another one as an Itinerary Template ." at bounding box center [491, 136] width 531 height 17
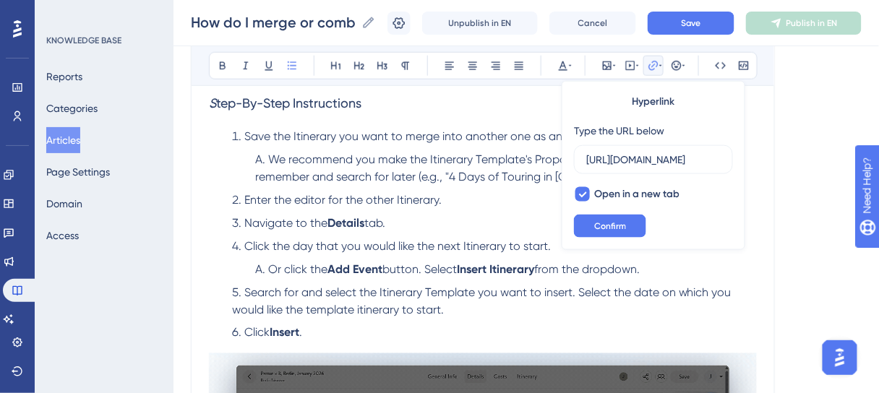
scroll to position [0, 396]
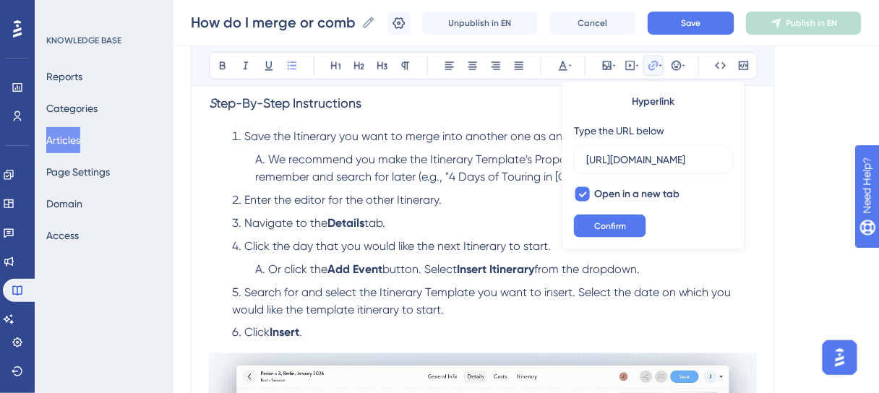
scroll to position [0, 0]
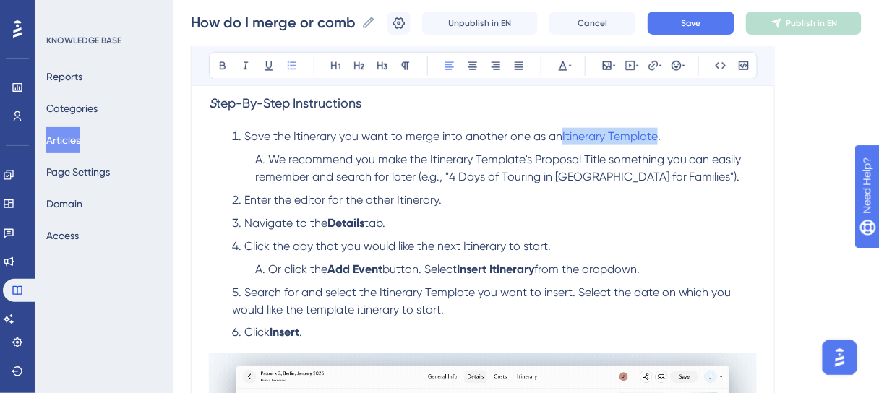
drag, startPoint x: 661, startPoint y: 137, endPoint x: 562, endPoint y: 139, distance: 99.1
click at [562, 139] on li "Save the Itinerary you want to merge into another one as an Itinerary Template ." at bounding box center [491, 136] width 531 height 17
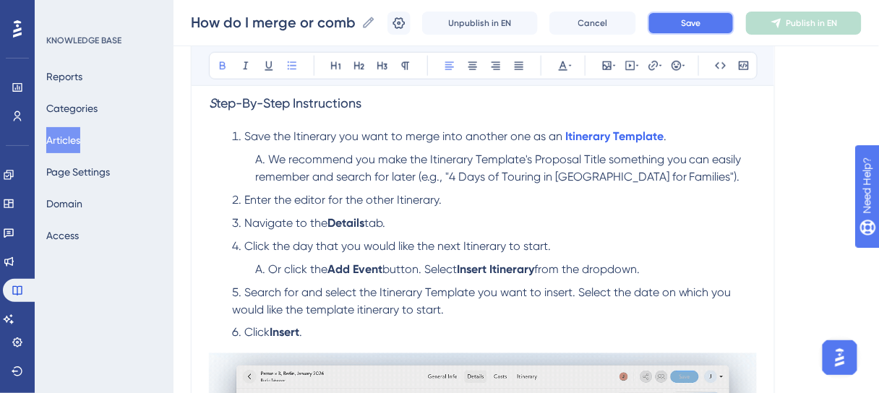
click at [693, 24] on span "Save" at bounding box center [691, 23] width 20 height 12
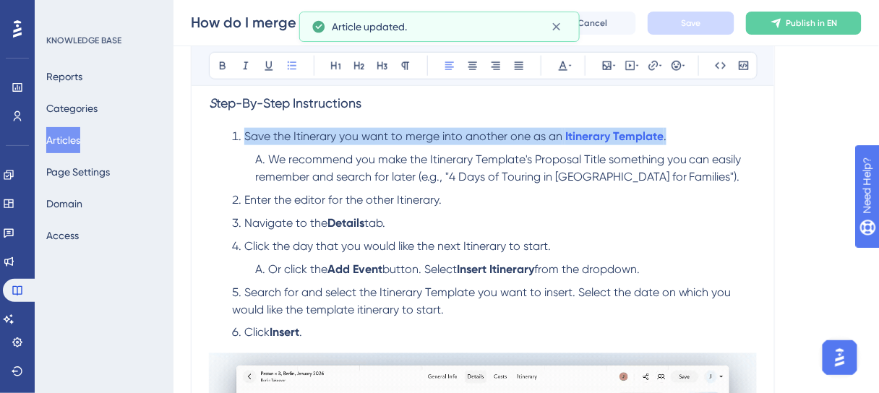
drag, startPoint x: 677, startPoint y: 136, endPoint x: 247, endPoint y: 132, distance: 430.2
click at [247, 132] on li "Save the Itinerary you want to merge into another one as an Itinerary Template ." at bounding box center [491, 136] width 531 height 17
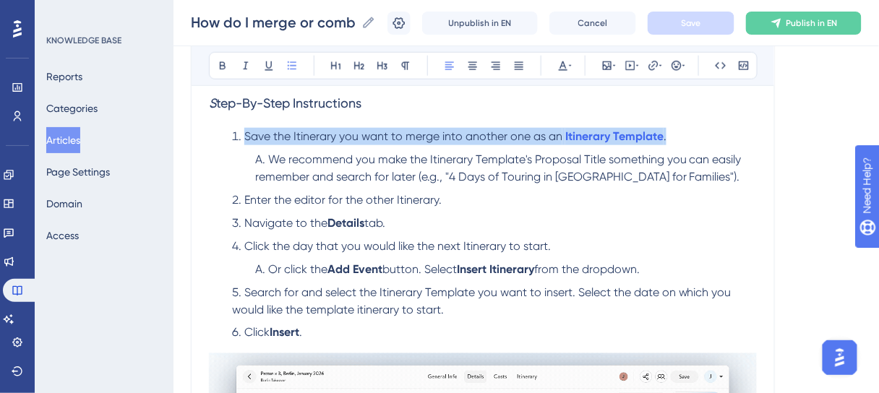
copy li "Save the Itinerary you want to merge into another one as an Itinerary Template ."
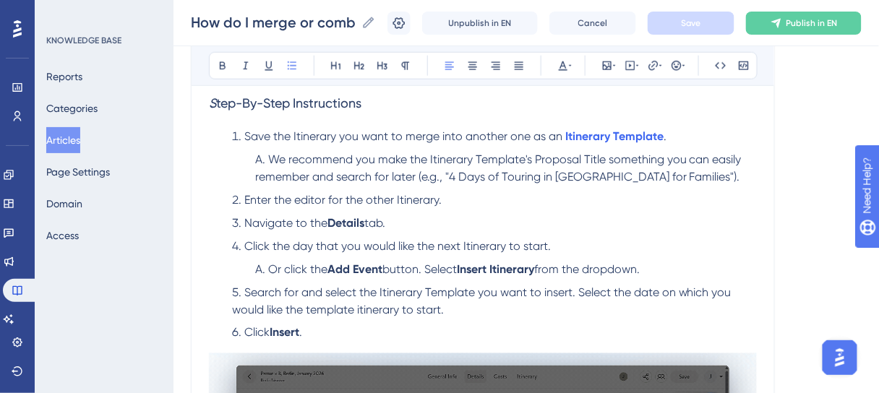
click at [718, 231] on ol "Save the Itinerary you want to merge into another one as an Itinerary Template …" at bounding box center [483, 235] width 548 height 214
click at [307, 199] on span "Enter the editor for the other Itinerary." at bounding box center [342, 200] width 197 height 14
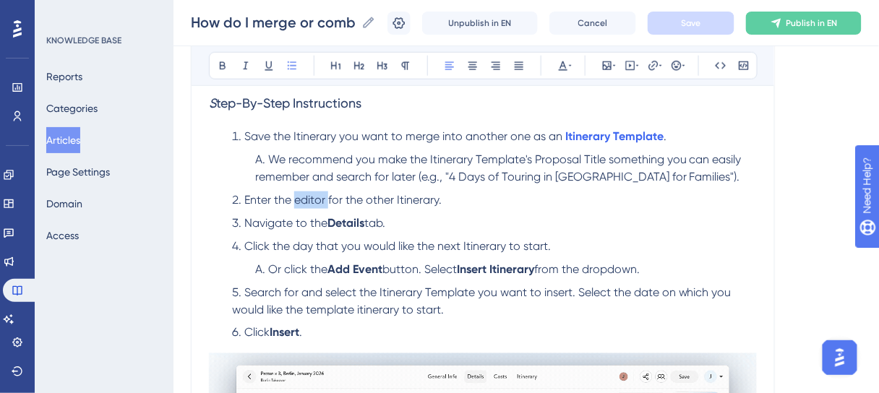
click at [307, 199] on span "Enter the editor for the other Itinerary." at bounding box center [342, 200] width 197 height 14
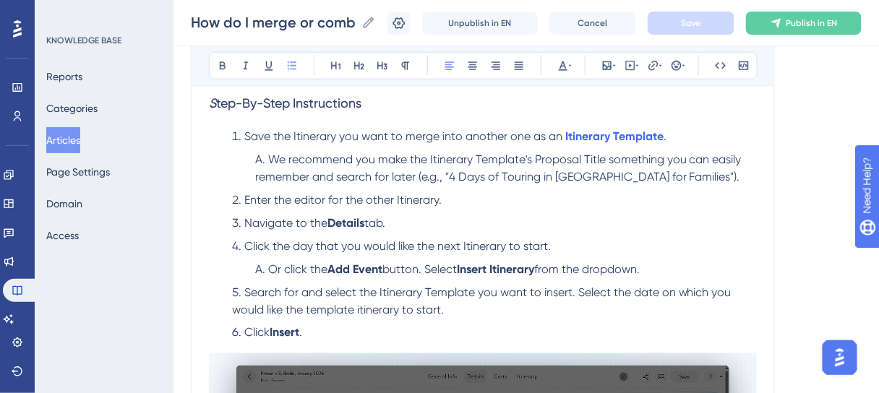
click at [307, 199] on span "Enter the editor for the other Itinerary." at bounding box center [342, 200] width 197 height 14
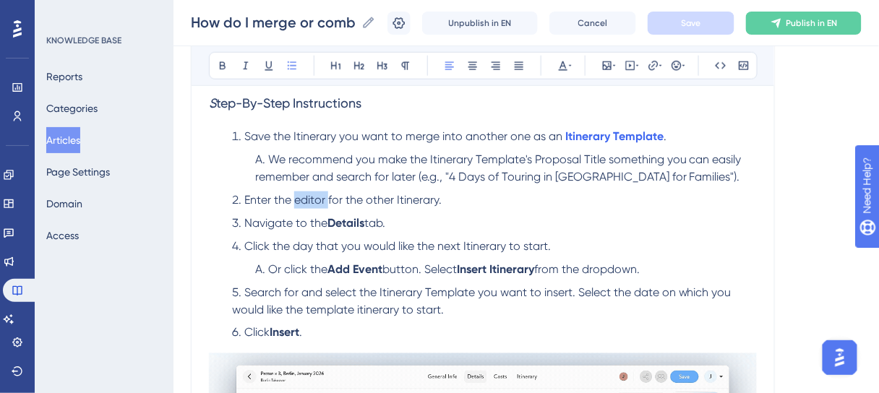
click at [307, 199] on span "Enter the editor for the other Itinerary." at bounding box center [342, 200] width 197 height 14
click at [327, 199] on span "Enter the editor for the other Itinerary." at bounding box center [342, 200] width 197 height 14
click at [313, 199] on span "Enter the editor for the other Itinerary." at bounding box center [342, 200] width 197 height 14
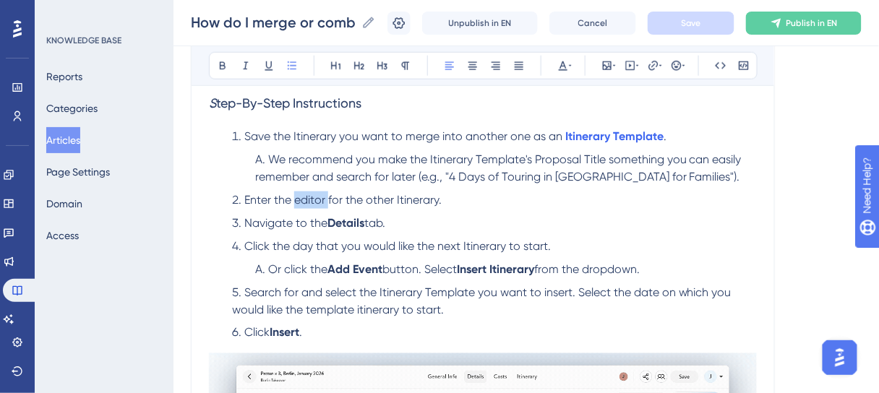
click at [313, 199] on span "Enter the editor for the other Itinerary." at bounding box center [342, 200] width 197 height 14
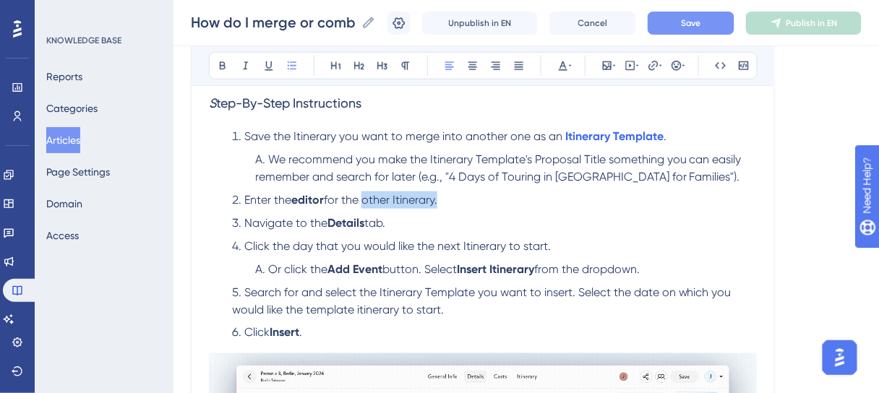
drag, startPoint x: 368, startPoint y: 200, endPoint x: 440, endPoint y: 202, distance: 72.3
click at [437, 202] on span "for the other Itinerary." at bounding box center [381, 200] width 114 height 14
click at [437, 201] on span "for the other Itinerary." at bounding box center [381, 200] width 114 height 14
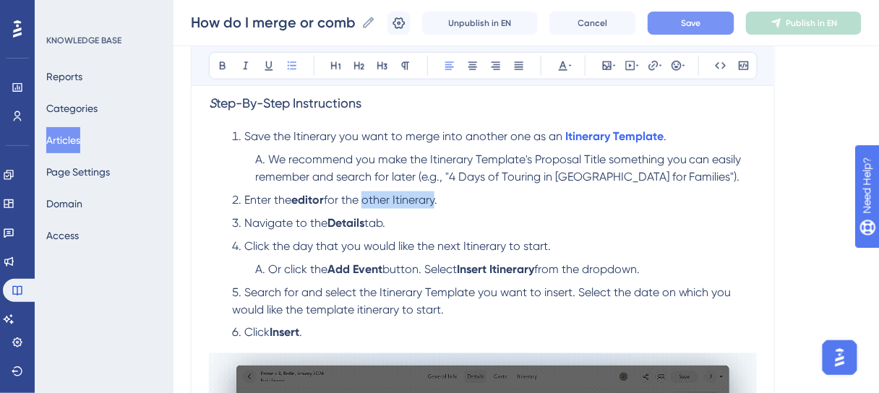
drag, startPoint x: 438, startPoint y: 199, endPoint x: 368, endPoint y: 200, distance: 70.1
click at [368, 200] on span "for the other Itinerary." at bounding box center [381, 200] width 114 height 14
click at [596, 199] on li "Enter the editor for the other Itinerary ." at bounding box center [491, 200] width 531 height 17
click at [683, 19] on button "Save" at bounding box center [691, 23] width 87 height 23
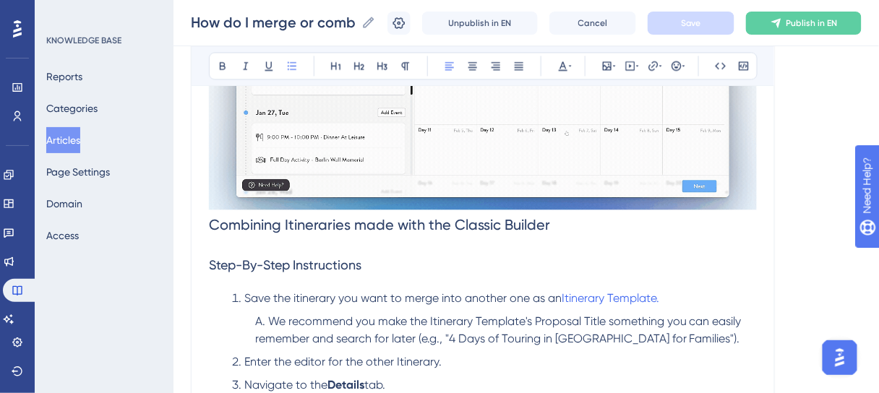
scroll to position [761, 0]
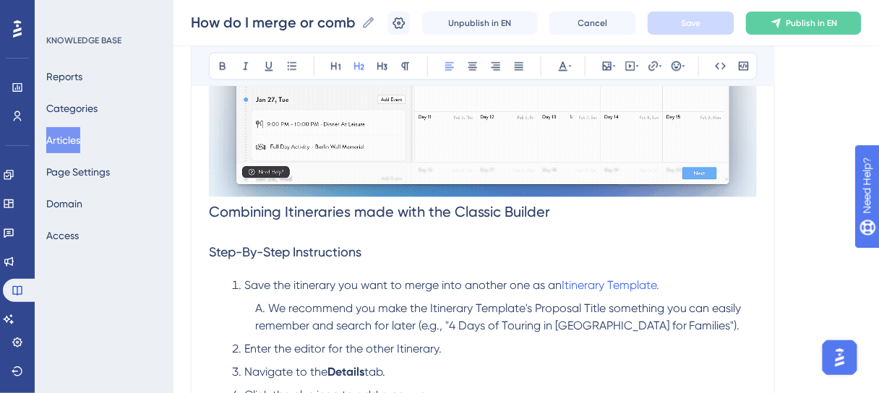
click at [213, 212] on span "Combining Itineraries made with the Classic Builder" at bounding box center [379, 211] width 341 height 17
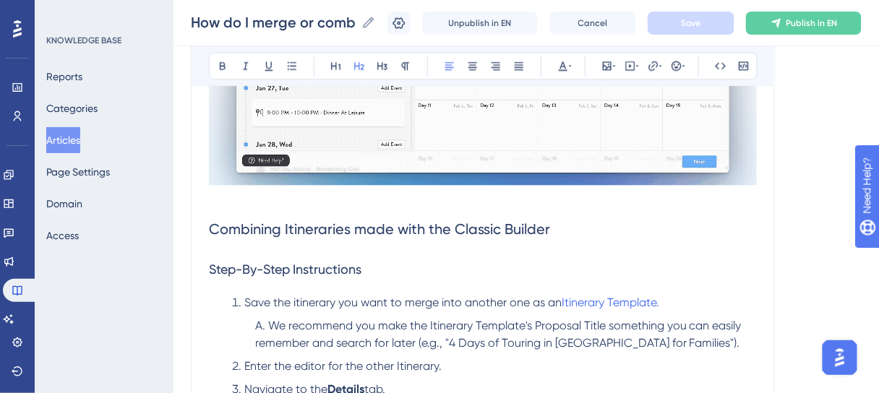
scroll to position [744, 0]
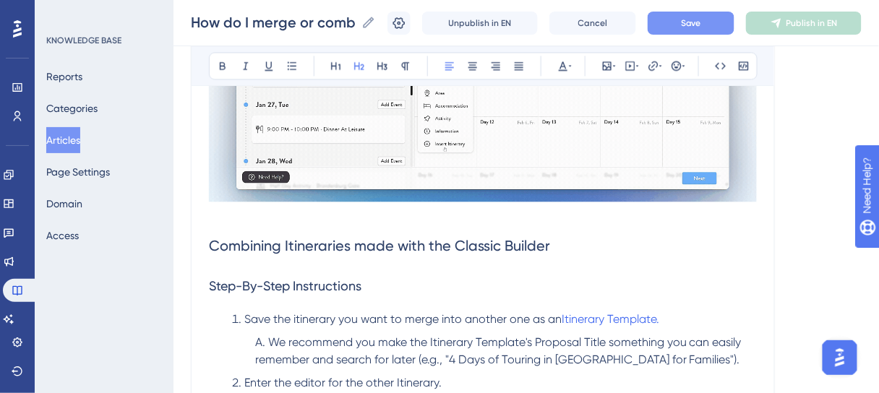
click at [686, 27] on button "Save" at bounding box center [691, 23] width 87 height 23
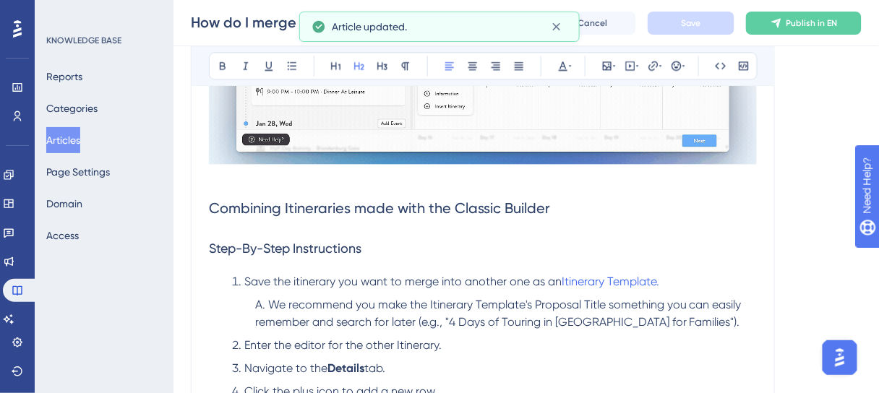
scroll to position [802, 0]
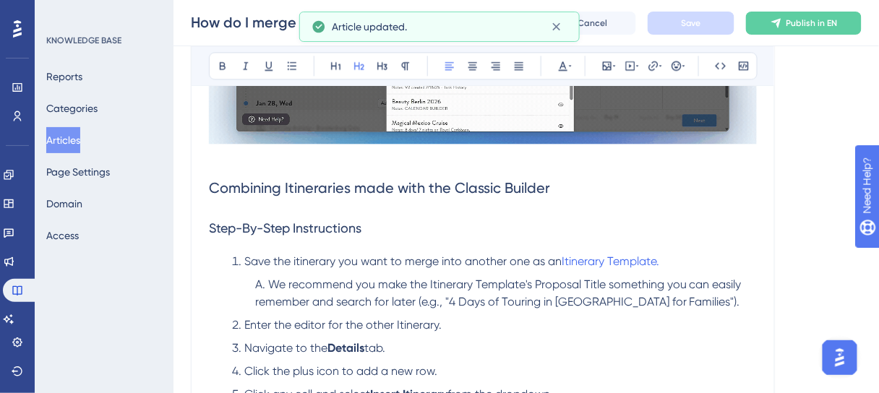
click at [296, 260] on span "Save the itinerary you want to merge into another one as an" at bounding box center [402, 262] width 317 height 14
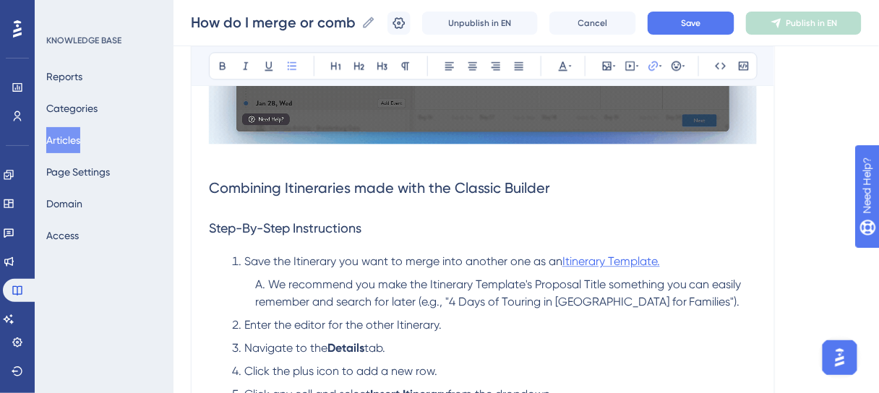
click at [652, 260] on span "Itinerary Template." at bounding box center [612, 262] width 98 height 14
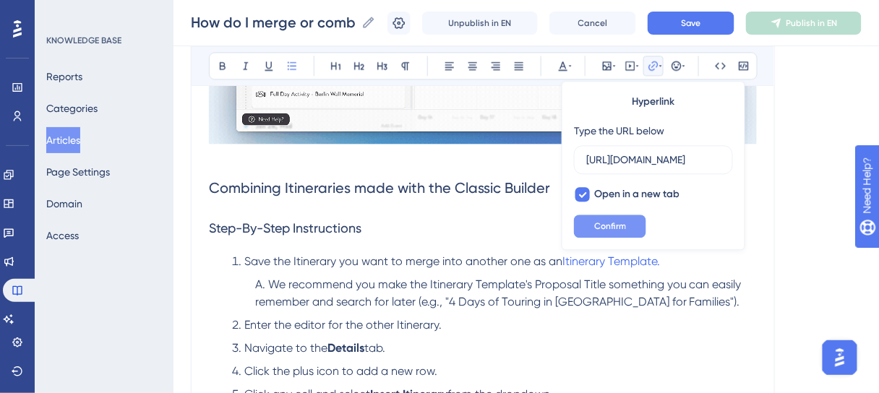
scroll to position [0, 396]
click at [686, 244] on div "Hyperlink Type the URL below [URL][DOMAIN_NAME] Open in a new tab Confirm" at bounding box center [654, 165] width 184 height 169
click at [551, 260] on span "Save the Itinerary you want to merge into another one as an" at bounding box center [403, 262] width 318 height 14
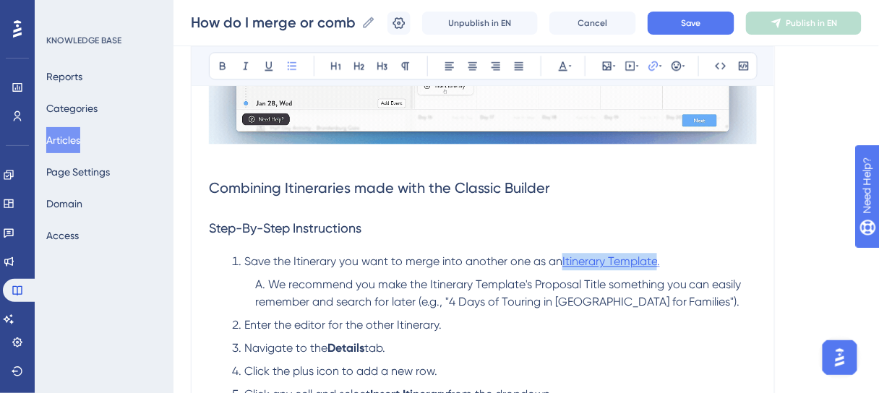
drag, startPoint x: 563, startPoint y: 260, endPoint x: 659, endPoint y: 261, distance: 96.9
click at [659, 261] on li "Save the Itinerary you want to merge into another one as an Itinerary Template." at bounding box center [491, 261] width 531 height 17
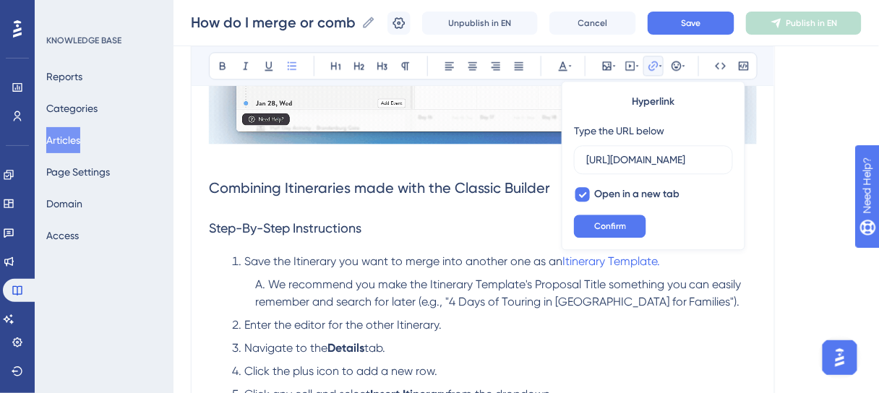
scroll to position [0, 396]
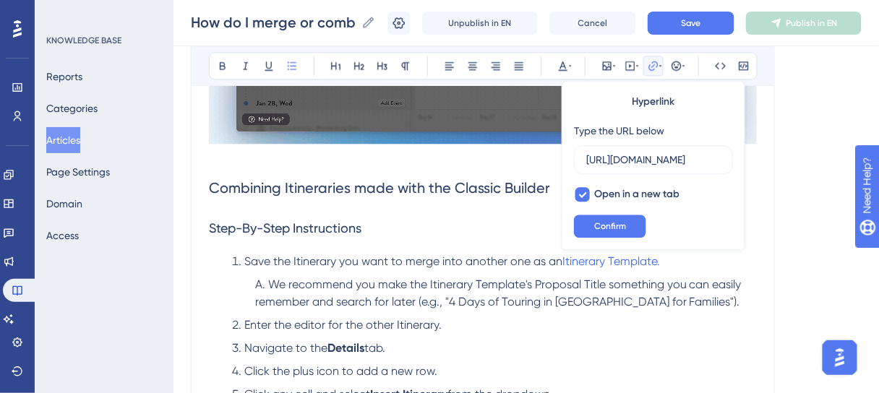
drag, startPoint x: 515, startPoint y: 265, endPoint x: 534, endPoint y: 263, distance: 18.9
click at [518, 265] on span "Save the Itinerary you want to merge into another one as an" at bounding box center [403, 262] width 318 height 14
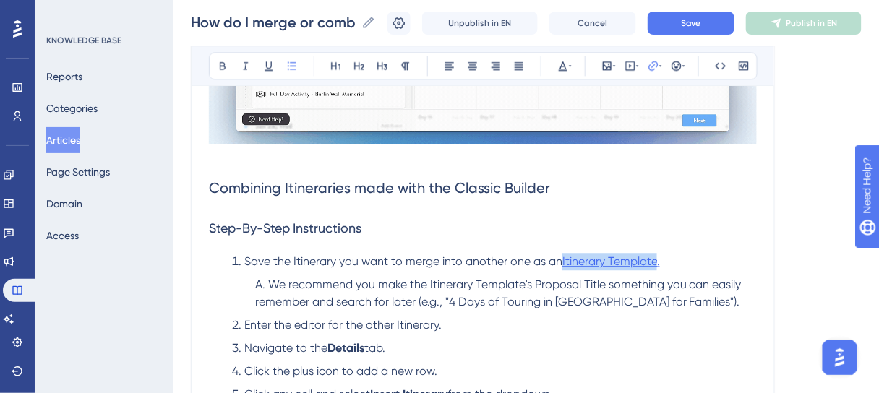
drag, startPoint x: 563, startPoint y: 257, endPoint x: 659, endPoint y: 259, distance: 96.2
click at [659, 259] on li "Save the Itinerary you want to merge into another one as an Itinerary Template." at bounding box center [491, 261] width 531 height 17
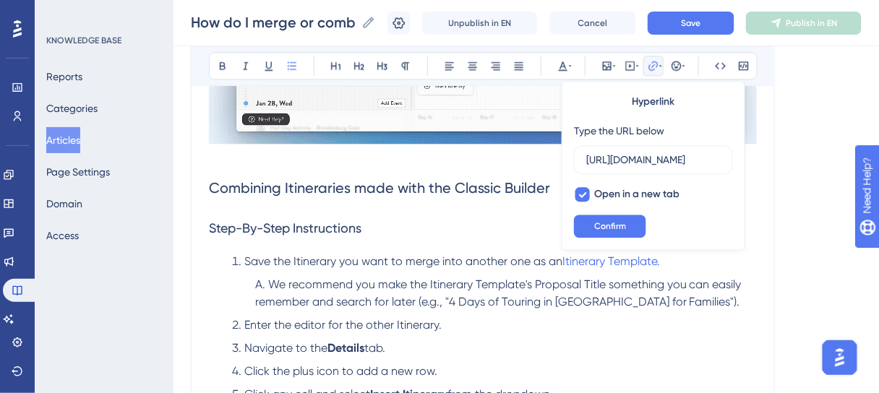
scroll to position [0, 396]
click at [672, 309] on ol "Save the Itinerary you want to merge into another one as an Itinerary Template.…" at bounding box center [483, 368] width 548 height 231
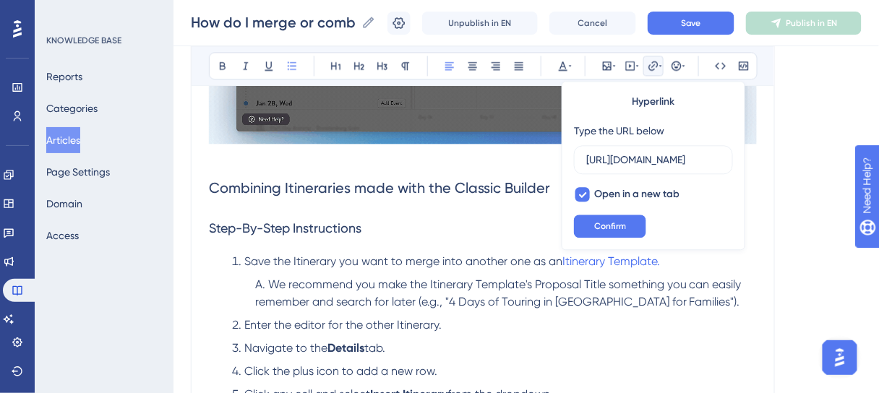
scroll to position [0, 0]
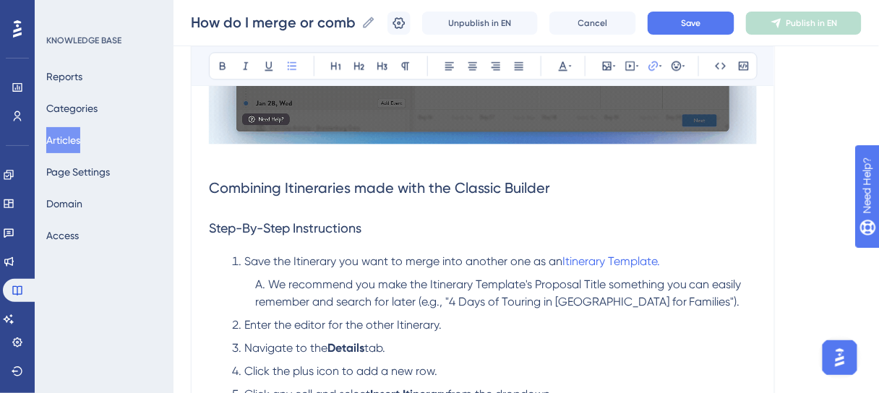
click at [663, 260] on li "Save the Itinerary you want to merge into another one as an Itinerary Template." at bounding box center [491, 261] width 531 height 17
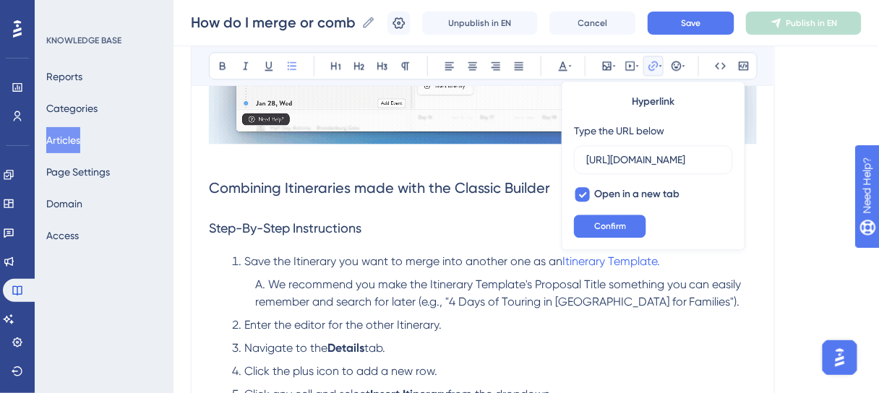
click at [663, 260] on li "Save the Itinerary you want to merge into another one as an Itinerary Template." at bounding box center [491, 261] width 531 height 17
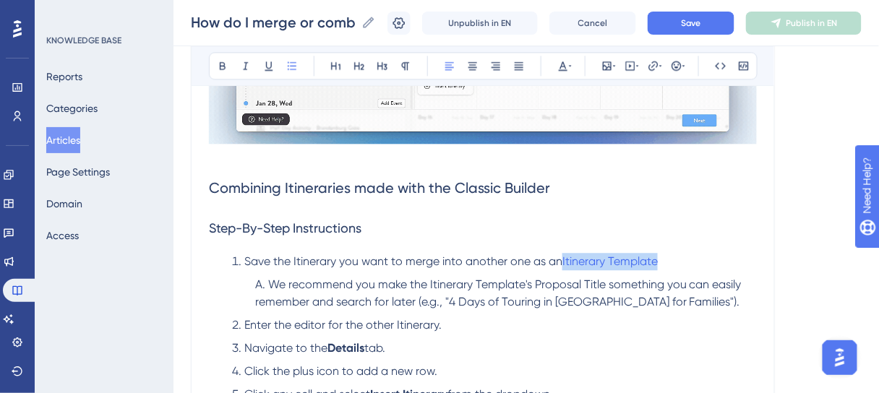
drag, startPoint x: 663, startPoint y: 260, endPoint x: 563, endPoint y: 252, distance: 100.8
click at [563, 253] on li "Save the Itinerary you want to merge into another one as an Itinerary Template" at bounding box center [491, 261] width 531 height 17
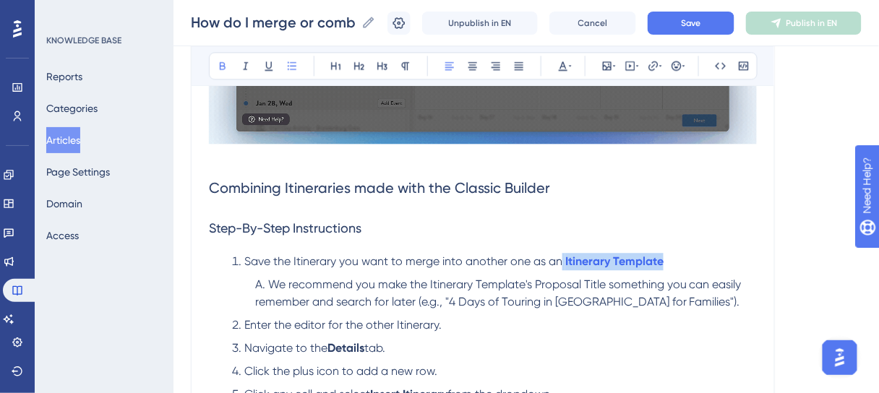
click at [678, 254] on li "Save the Itinerary you want to merge into another one as an Itinerary Template" at bounding box center [491, 261] width 531 height 17
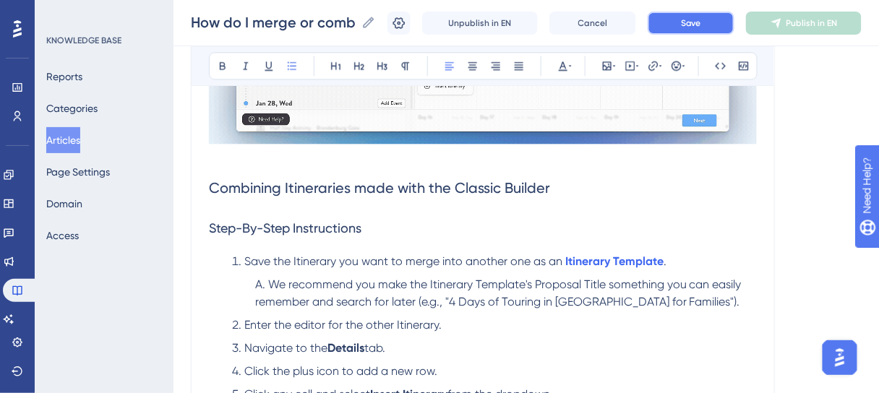
click at [684, 26] on button "Save" at bounding box center [691, 23] width 87 height 23
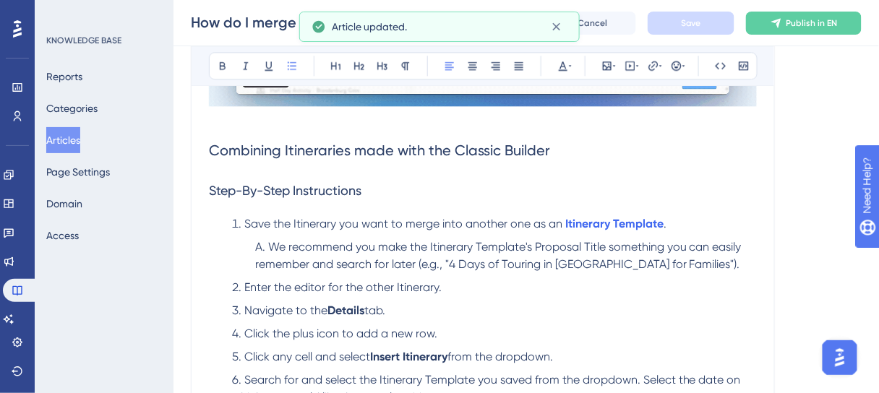
scroll to position [860, 0]
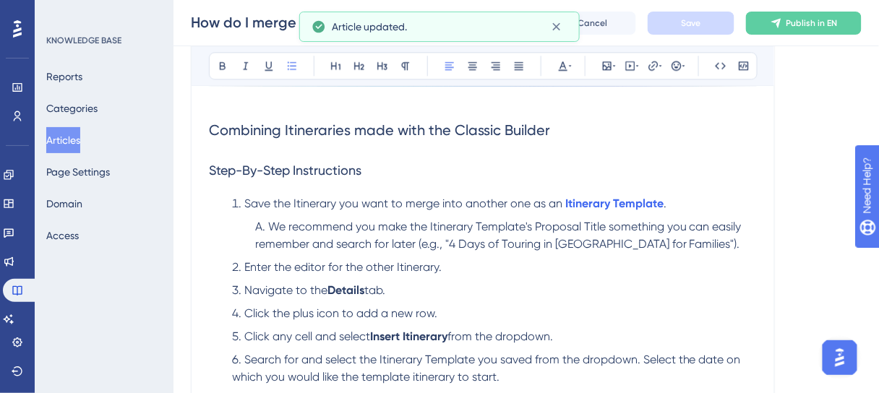
click at [309, 268] on span "Enter the editor for the other Itinerary." at bounding box center [342, 267] width 197 height 14
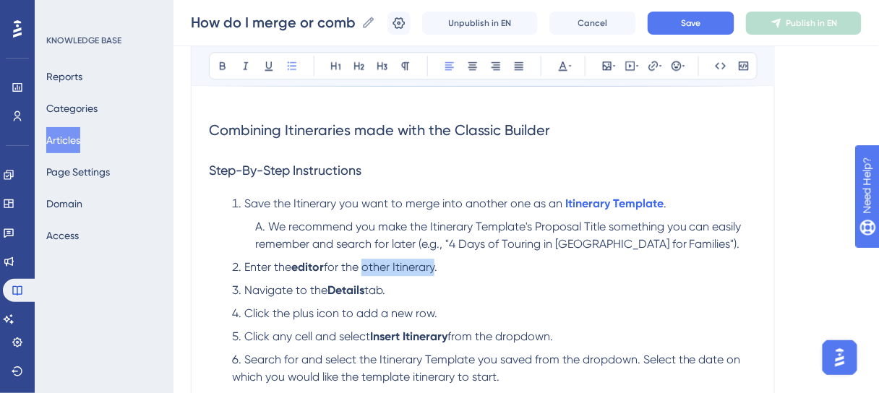
drag, startPoint x: 367, startPoint y: 267, endPoint x: 440, endPoint y: 268, distance: 72.3
click at [437, 268] on span "for the other Itinerary." at bounding box center [381, 267] width 114 height 14
click at [615, 283] on li "Navigate to the Details tab." at bounding box center [491, 290] width 531 height 17
click at [701, 24] on span "Save" at bounding box center [691, 23] width 20 height 12
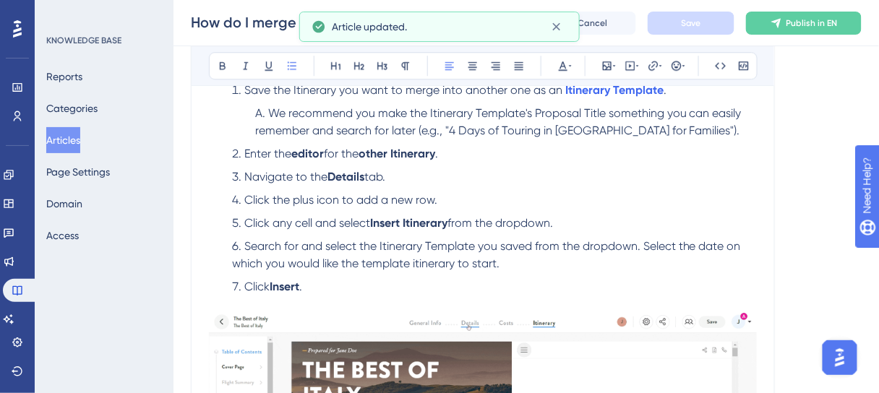
scroll to position [975, 0]
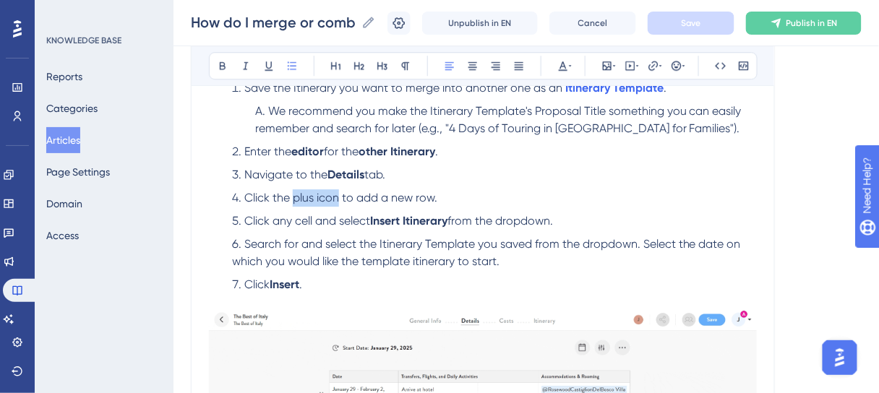
drag, startPoint x: 293, startPoint y: 196, endPoint x: 336, endPoint y: 196, distance: 43.4
click at [336, 196] on span "Click the plus icon to add a new row." at bounding box center [340, 198] width 193 height 14
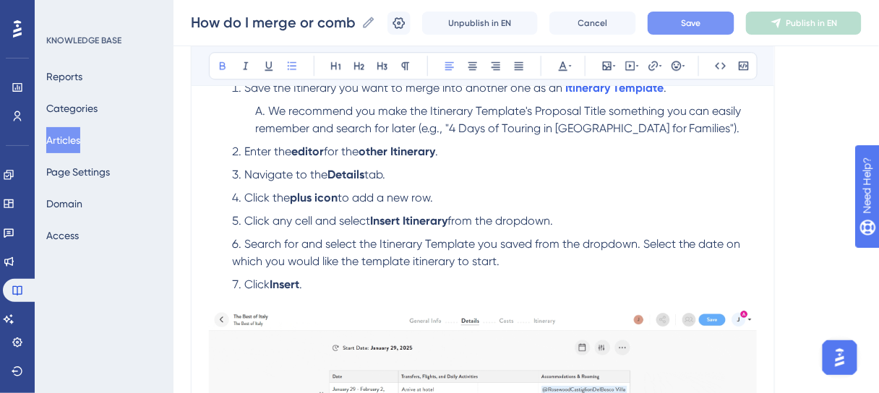
click at [599, 169] on li "Navigate to the Details tab." at bounding box center [491, 174] width 531 height 17
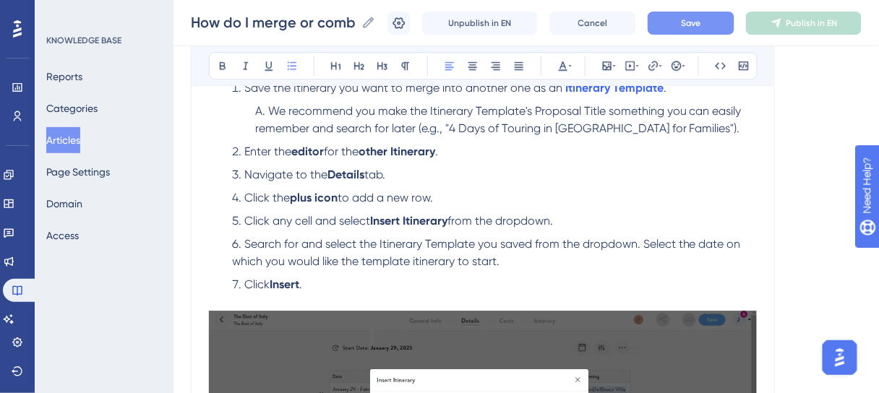
click at [716, 26] on button "Save" at bounding box center [691, 23] width 87 height 23
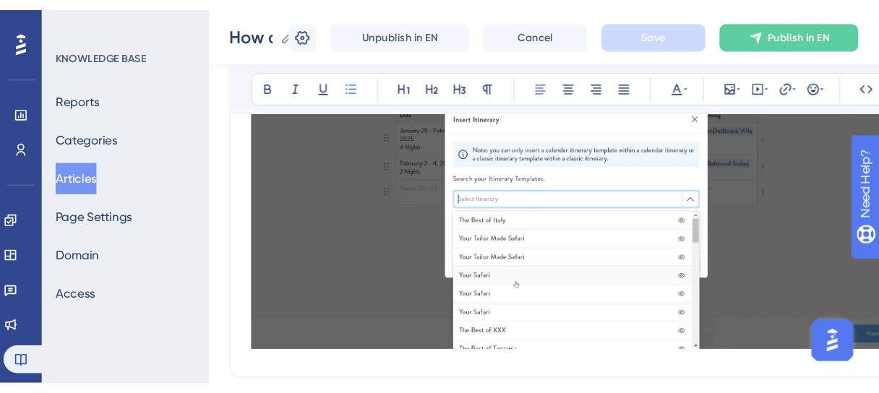
scroll to position [1265, 0]
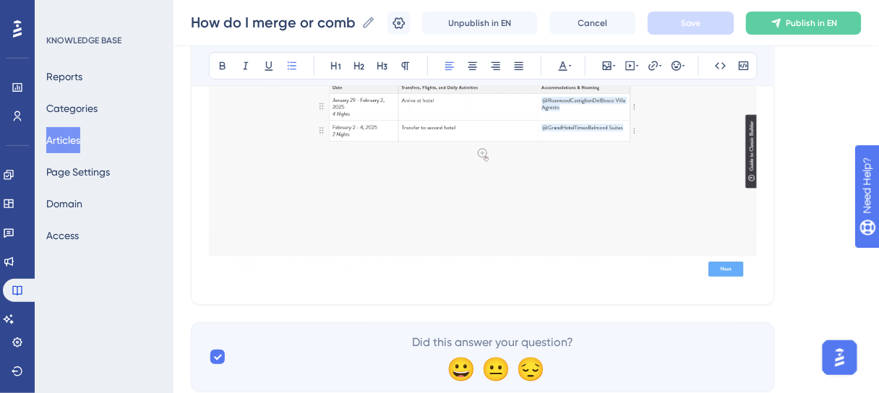
click at [273, 270] on img at bounding box center [483, 152] width 548 height 260
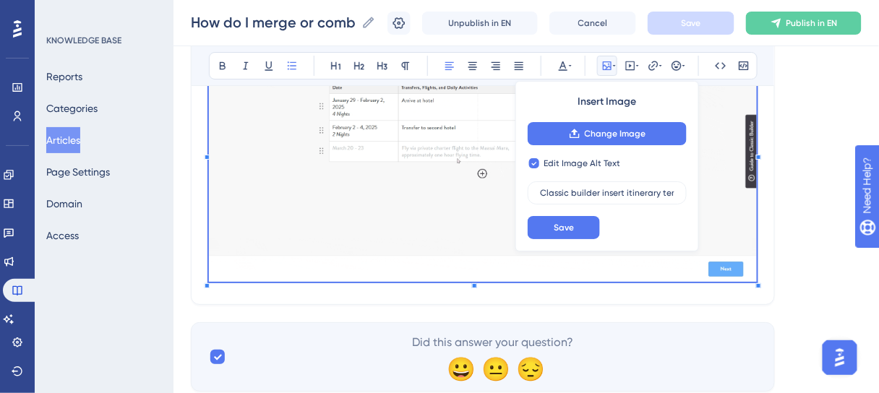
checkbox input "false"
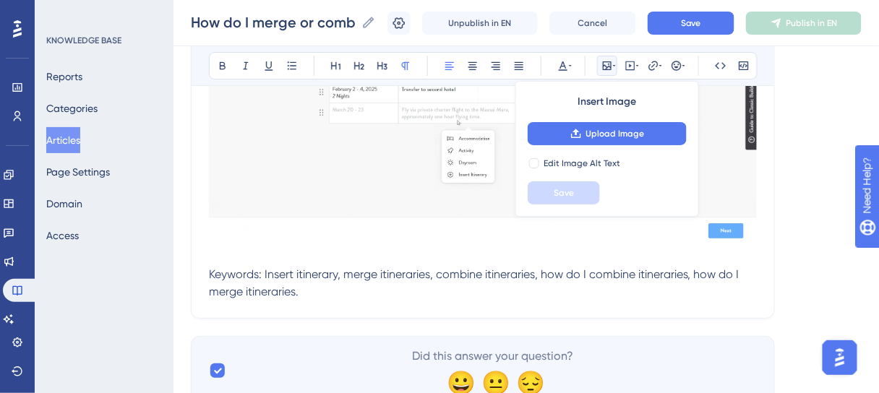
scroll to position [1322, 0]
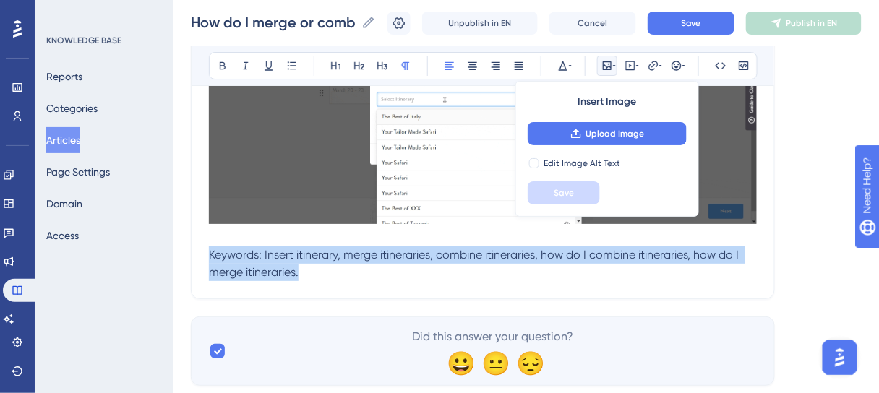
drag, startPoint x: 301, startPoint y: 268, endPoint x: 204, endPoint y: 246, distance: 99.4
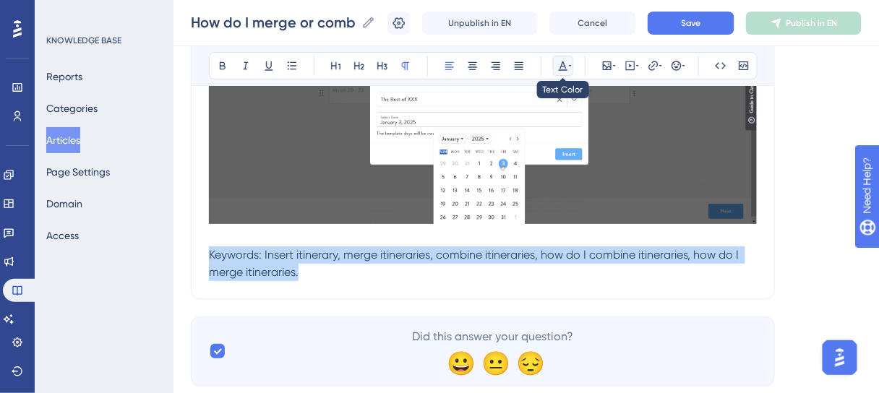
click at [564, 64] on icon at bounding box center [563, 65] width 9 height 9
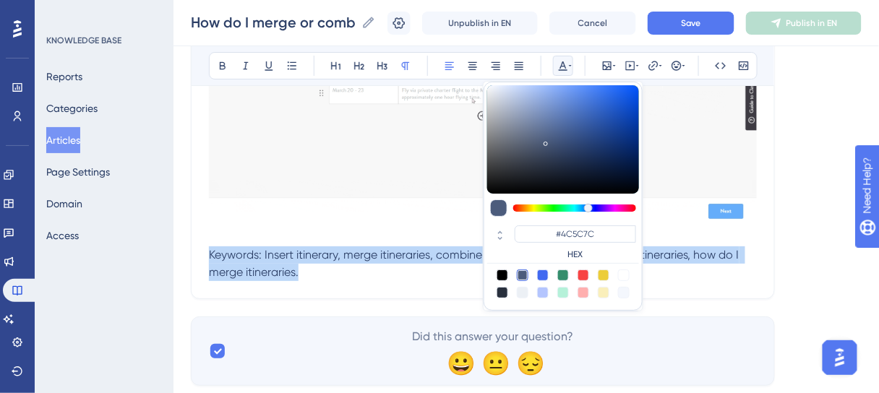
click at [517, 288] on div at bounding box center [523, 293] width 12 height 12
type input "#ECF0F5"
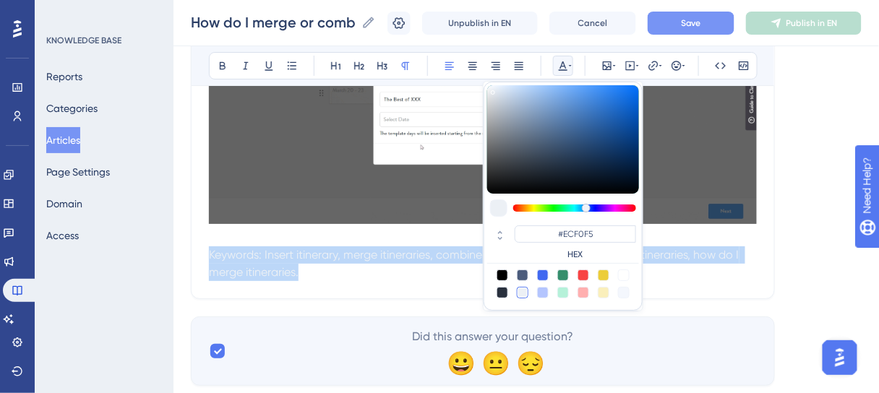
click at [693, 19] on span "Save" at bounding box center [691, 23] width 20 height 12
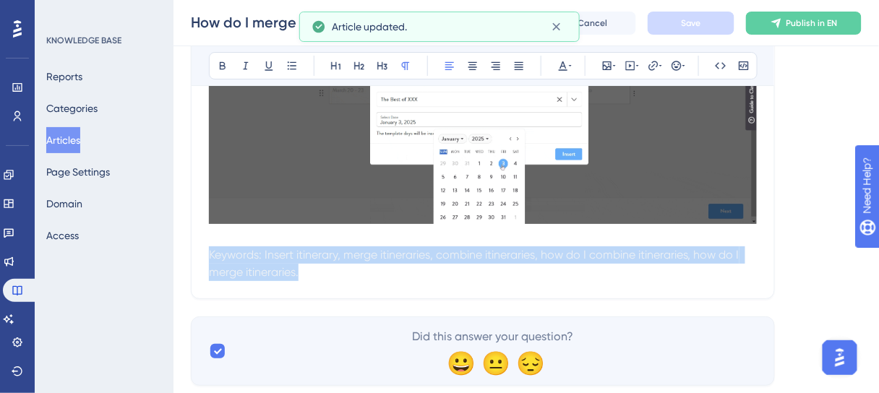
click at [594, 279] on p "Keywords: Insert itinerary, merge itineraries, combine itineraries, how do I co…" at bounding box center [483, 264] width 548 height 35
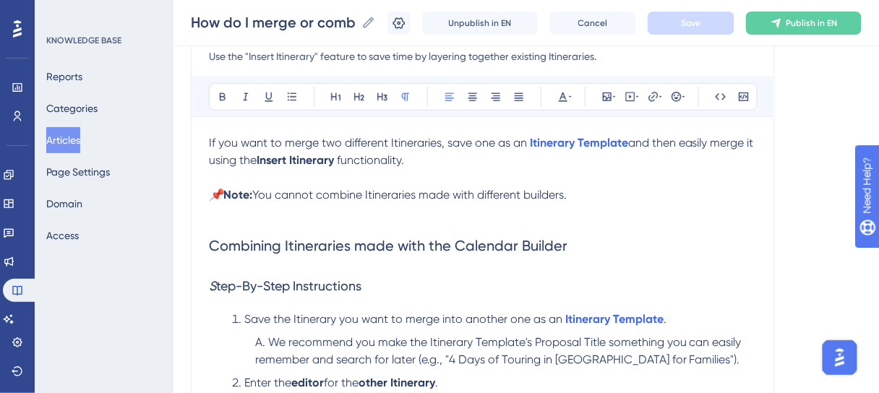
scroll to position [166, 0]
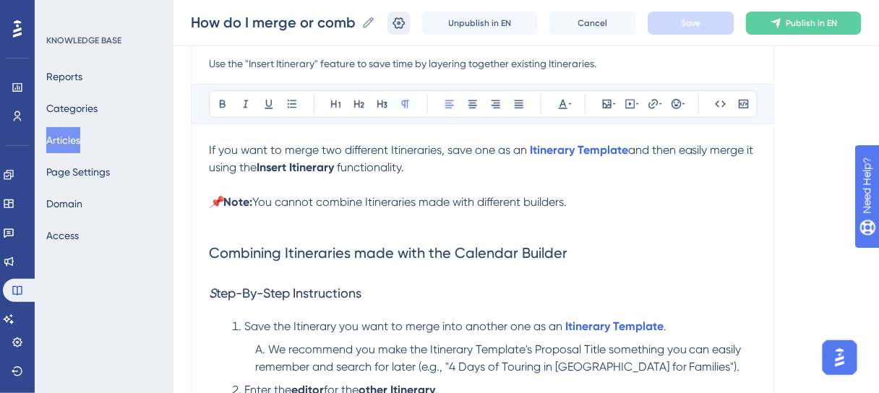
click at [406, 29] on icon at bounding box center [399, 23] width 14 height 14
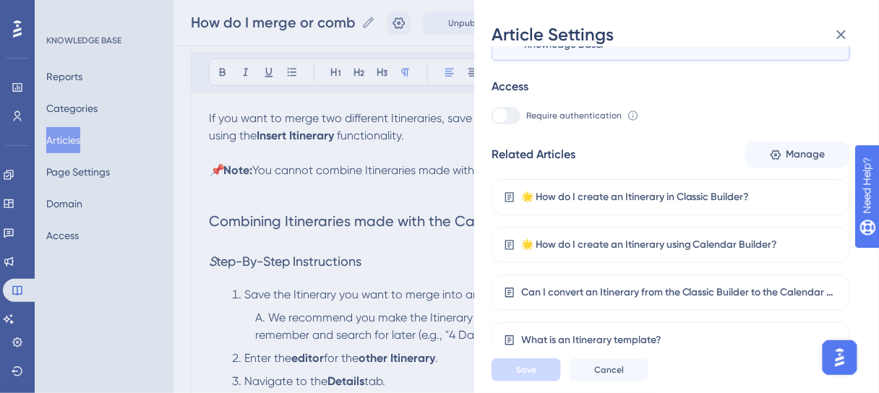
scroll to position [223, 0]
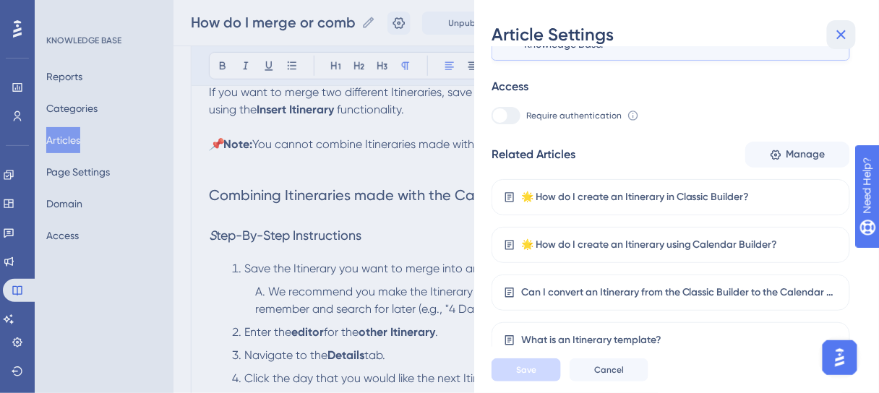
click at [847, 34] on icon at bounding box center [841, 34] width 17 height 17
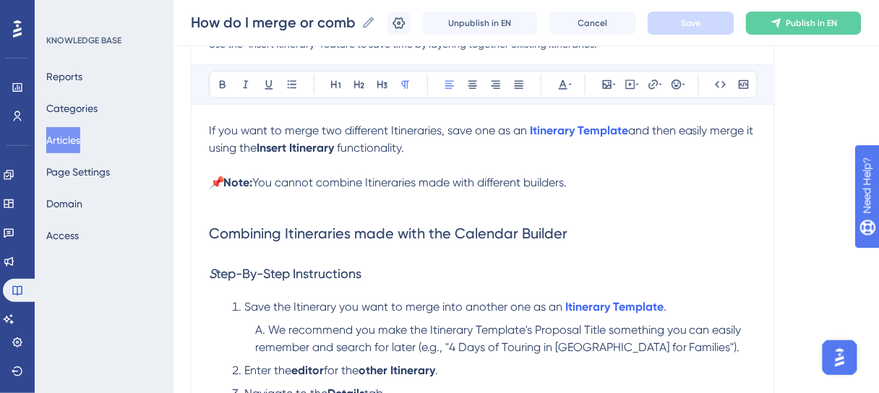
scroll to position [166, 0]
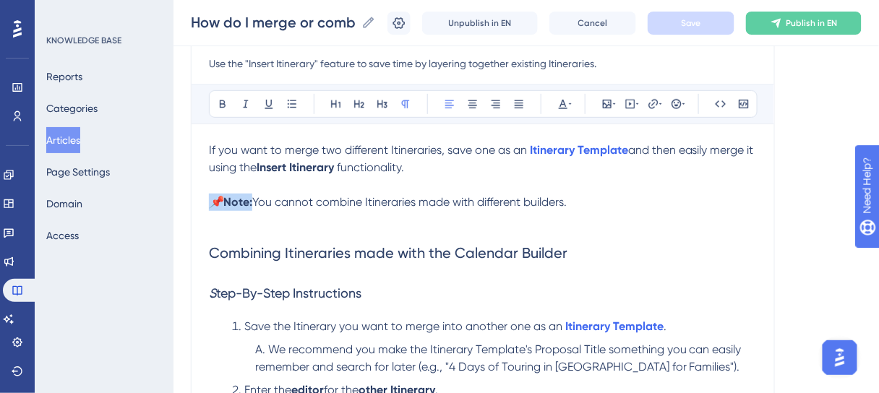
drag, startPoint x: 255, startPoint y: 203, endPoint x: 210, endPoint y: 202, distance: 44.8
click at [210, 202] on p "📌 Note: You cannot combine Itineraries made with different builders." at bounding box center [483, 202] width 548 height 17
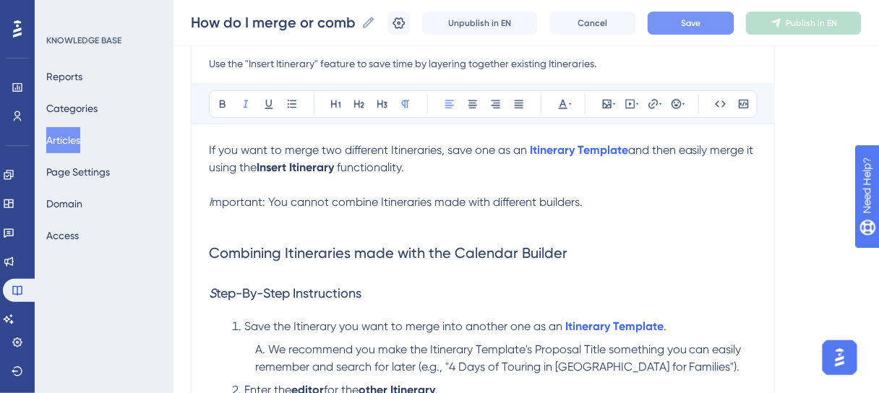
click at [210, 202] on em "I" at bounding box center [210, 202] width 3 height 14
drag, startPoint x: 215, startPoint y: 200, endPoint x: 207, endPoint y: 200, distance: 8.7
click at [209, 200] on span "Important:" at bounding box center [237, 202] width 56 height 14
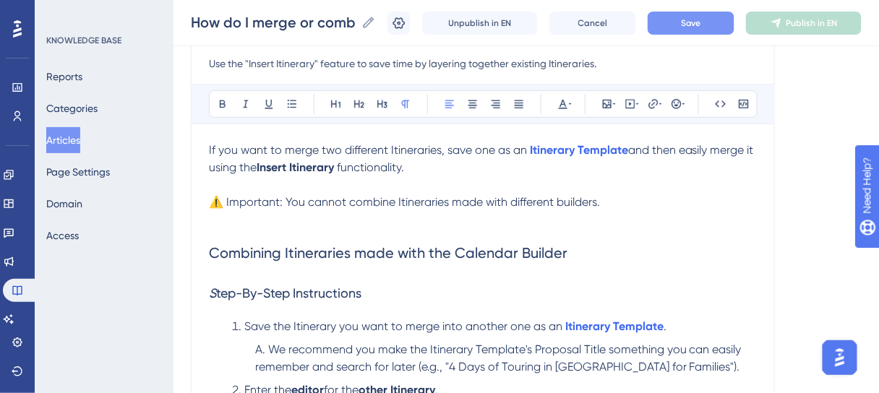
click at [489, 238] on h2 "Combining Itineraries made with the Calendar Builder" at bounding box center [483, 243] width 548 height 64
click at [691, 29] on button "Save" at bounding box center [691, 23] width 87 height 23
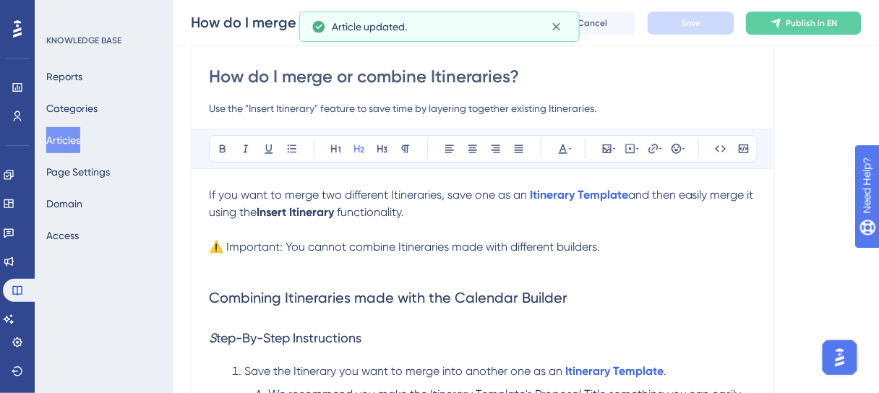
scroll to position [108, 0]
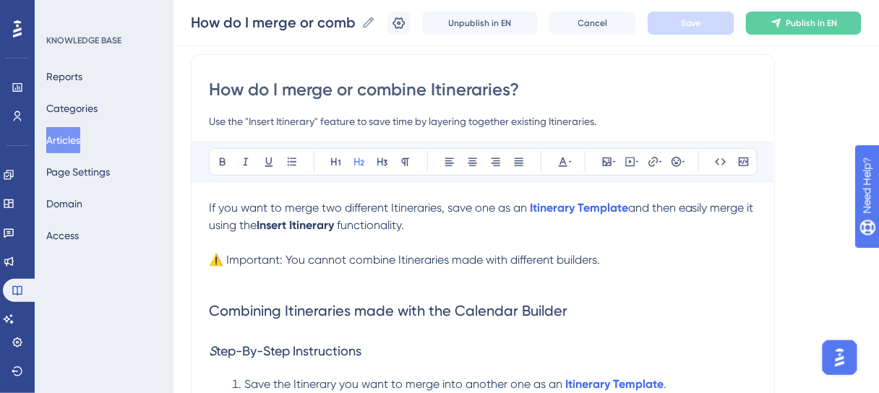
click at [320, 118] on input "Use the "Insert Itinerary" feature to save time by layering together existing I…" at bounding box center [483, 121] width 548 height 17
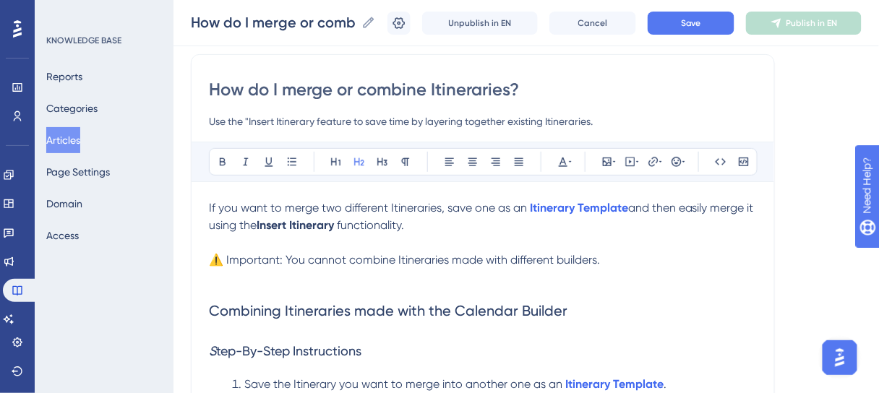
click at [249, 120] on input "Use the "Insert Itinerary feature to save time by layering together existing It…" at bounding box center [483, 121] width 548 height 17
type input "Use the Insert Itinerary feature to save time by layering together existing Iti…"
click at [698, 25] on span "Save" at bounding box center [691, 23] width 20 height 12
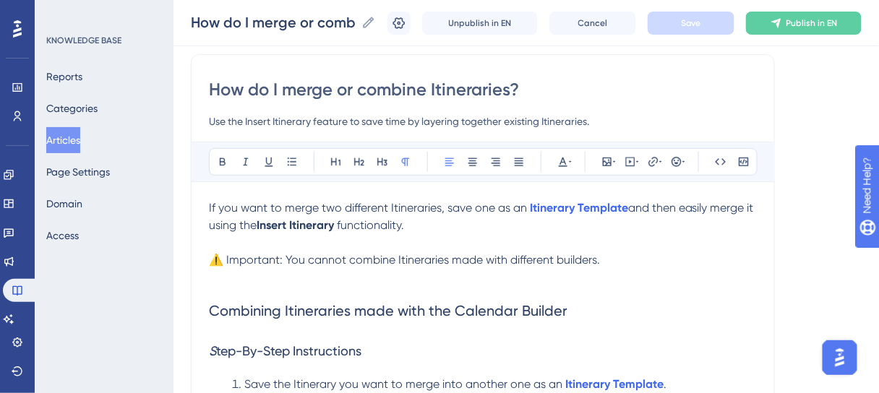
click at [212, 223] on span "and then easily merge it using the" at bounding box center [483, 216] width 548 height 31
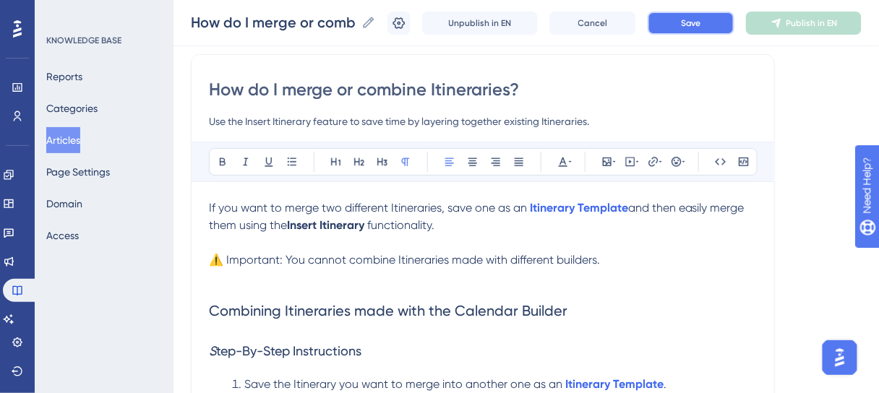
click at [687, 23] on button "Save" at bounding box center [691, 23] width 87 height 23
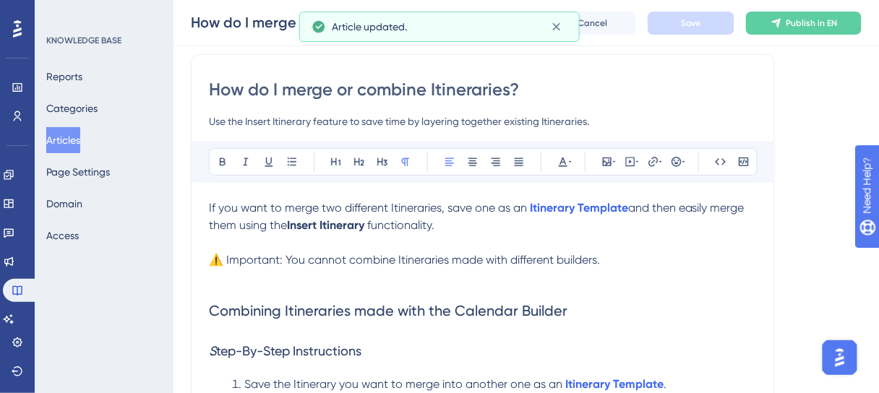
click at [328, 261] on span "You cannot combine Itineraries made with different builders." at bounding box center [443, 260] width 315 height 14
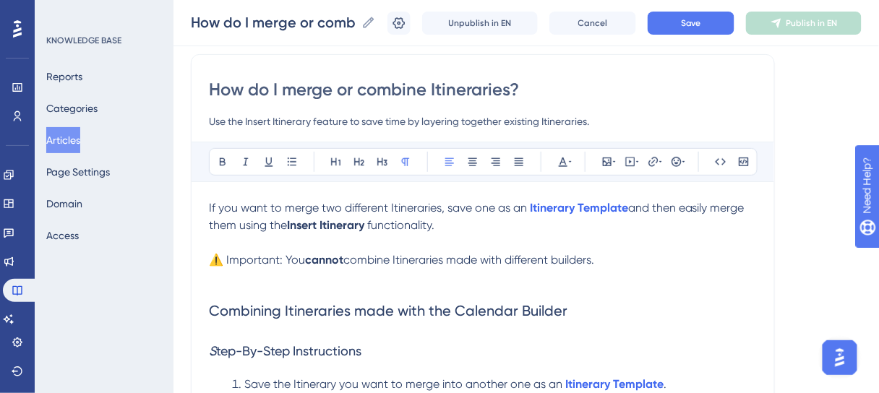
click at [682, 260] on p "⚠️ Important: You cannot combine Itineraries made with different builders." at bounding box center [483, 260] width 548 height 17
click at [701, 15] on button "Save" at bounding box center [691, 23] width 87 height 23
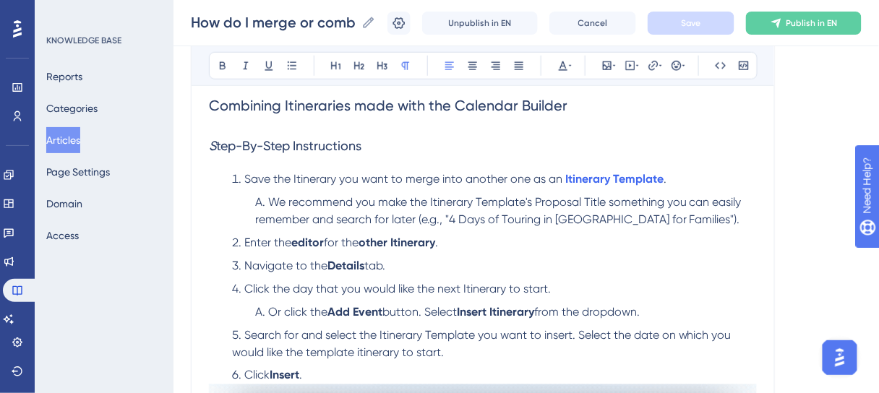
scroll to position [339, 0]
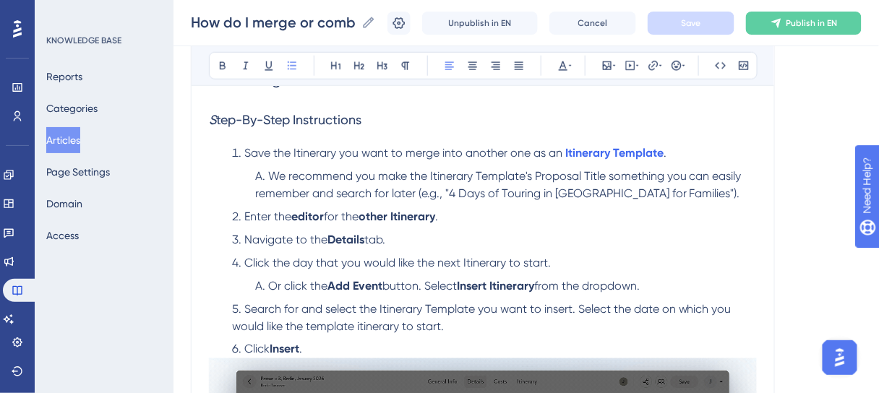
click at [367, 176] on span "We recommend you make the Itinerary Template's Proposal Title something you can…" at bounding box center [499, 184] width 489 height 31
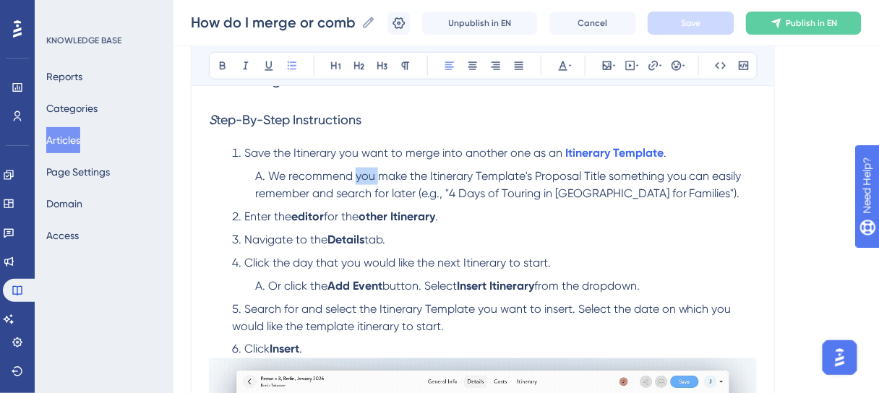
click at [366, 176] on span "We recommend you make the Itinerary Template's Proposal Title something you can…" at bounding box center [499, 184] width 489 height 31
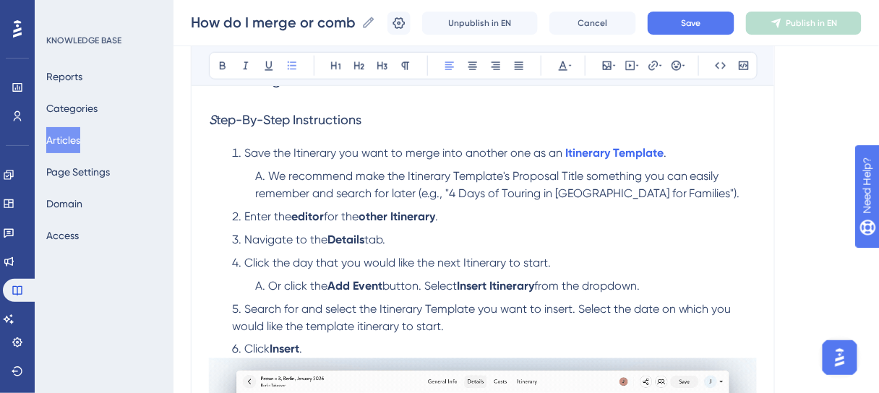
click at [379, 176] on span "We recommend make the Itinerary Template's Proposal Title something you can eas…" at bounding box center [497, 184] width 485 height 31
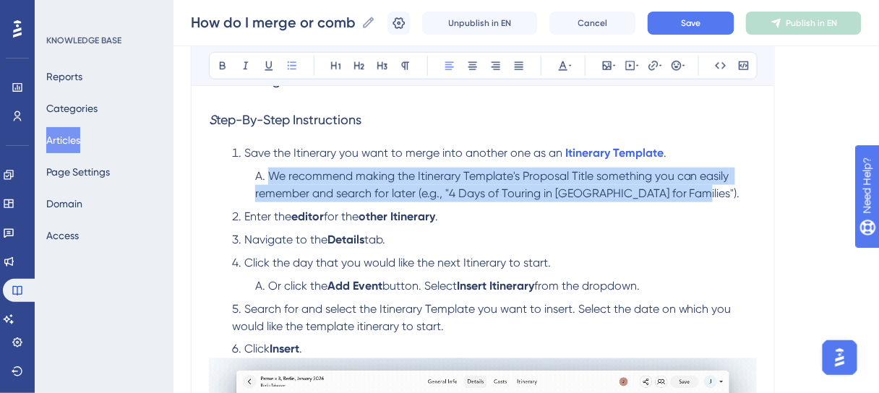
drag, startPoint x: 690, startPoint y: 190, endPoint x: 271, endPoint y: 172, distance: 419.0
click at [271, 172] on li "We recommend making the Itinerary Template's Proposal Title something you can e…" at bounding box center [503, 185] width 508 height 35
copy span "We recommend making the Itinerary Template's Proposal Title something you can e…"
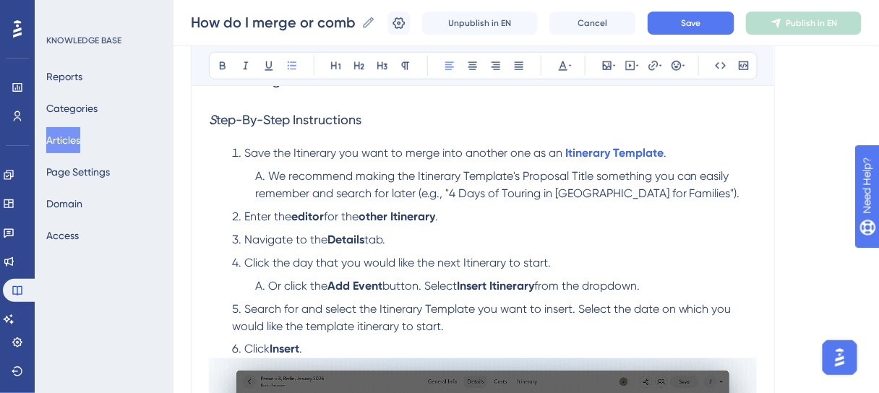
drag, startPoint x: 612, startPoint y: 213, endPoint x: 663, endPoint y: 195, distance: 54.2
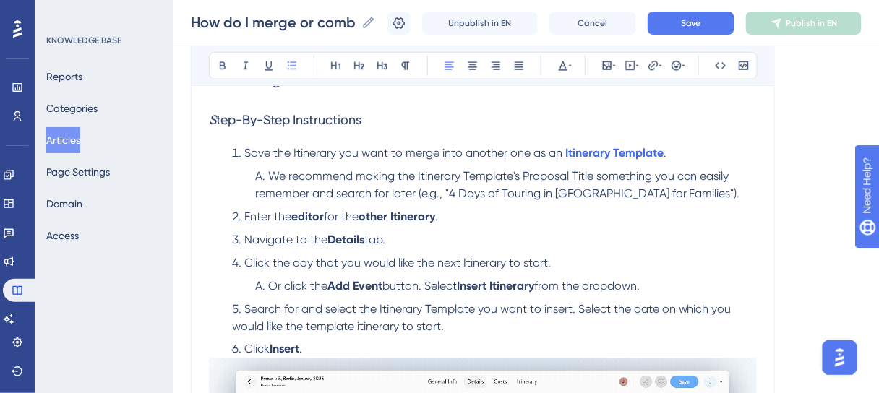
click at [614, 212] on li "Enter the editor for the other Itinerary ." at bounding box center [491, 216] width 531 height 17
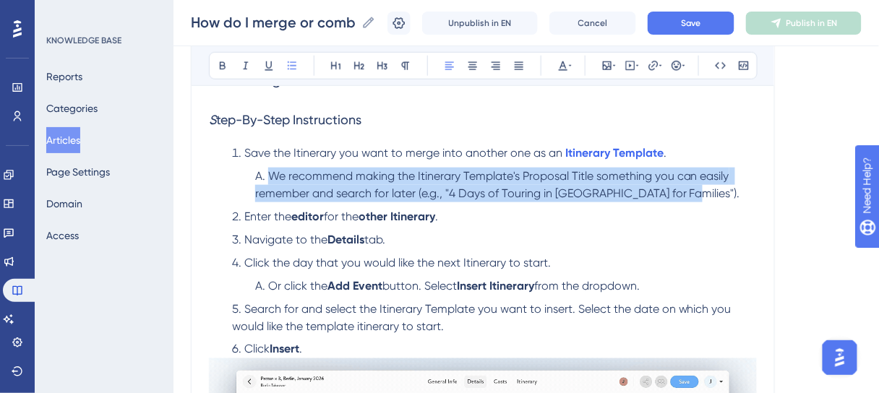
drag, startPoint x: 681, startPoint y: 192, endPoint x: 273, endPoint y: 173, distance: 408.9
click at [273, 173] on span "We recommend making the Itinerary Template's Proposal Title something you can e…" at bounding box center [497, 184] width 485 height 31
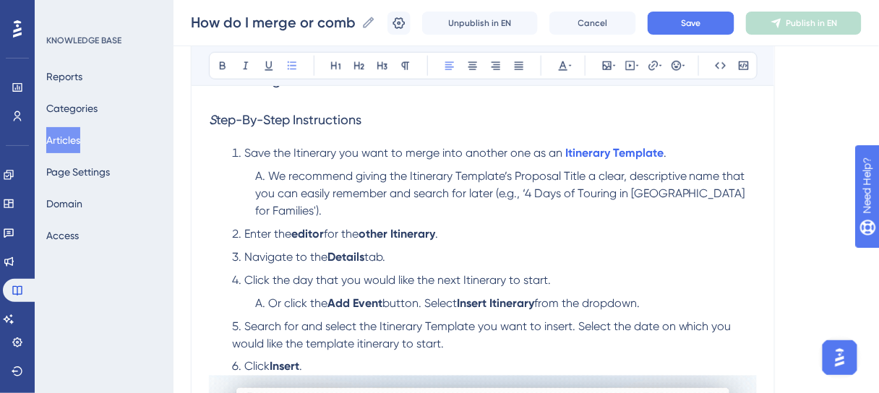
click at [301, 206] on span "We recommend giving the Itinerary Template’s Proposal Title a clear, descriptiv…" at bounding box center [501, 193] width 493 height 48
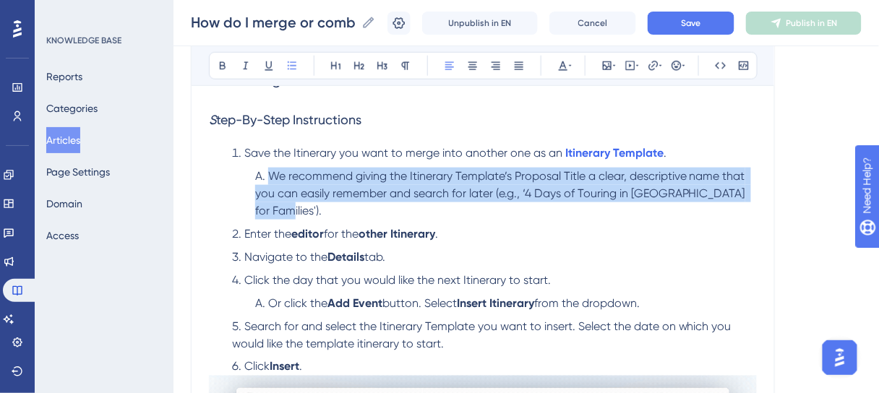
drag, startPoint x: 308, startPoint y: 210, endPoint x: 271, endPoint y: 178, distance: 49.2
click at [271, 178] on li "We recommend giving the Itinerary Template’s Proposal Title a clear, descriptiv…" at bounding box center [503, 194] width 508 height 52
copy span "We recommend giving the Itinerary Template’s Proposal Title a clear, descriptiv…"
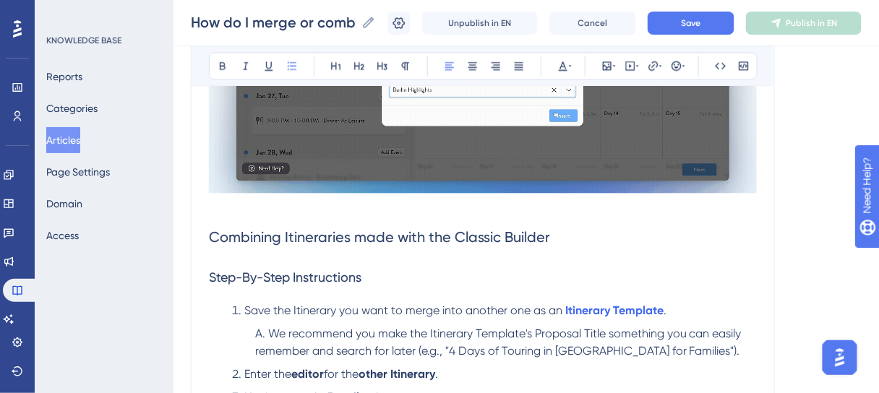
scroll to position [860, 0]
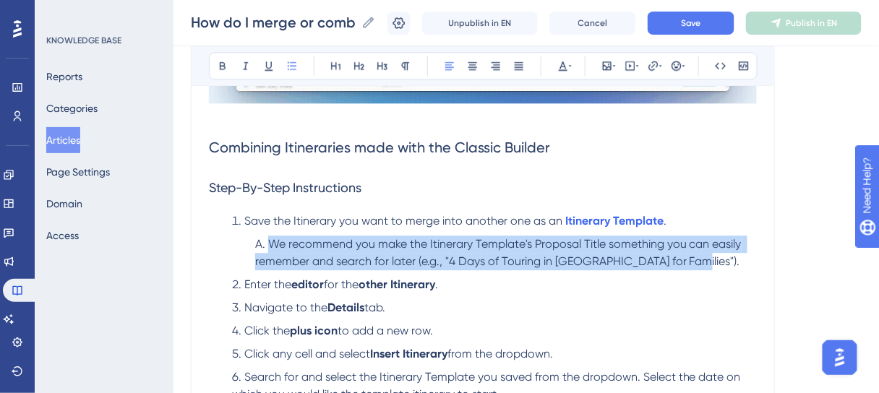
drag, startPoint x: 690, startPoint y: 259, endPoint x: 272, endPoint y: 234, distance: 418.6
click at [272, 236] on li "We recommend you make the Itinerary Template's Proposal Title something you can…" at bounding box center [503, 253] width 508 height 35
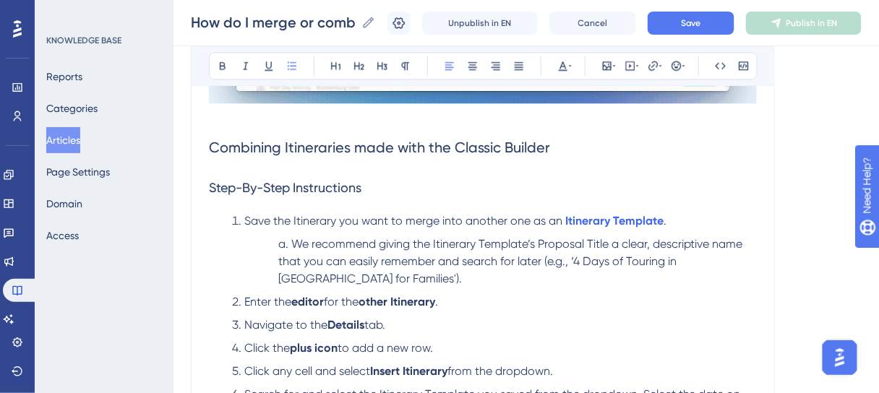
click at [280, 243] on li "We recommend giving the Itinerary Template’s Proposal Title a clear, descriptiv…" at bounding box center [515, 262] width 484 height 52
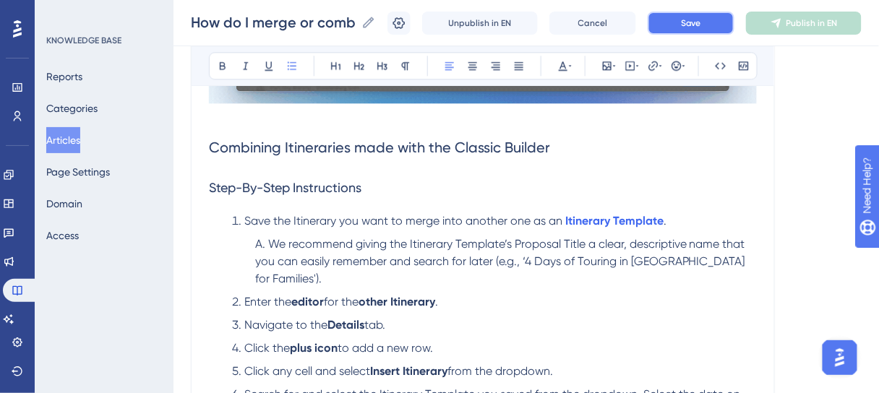
click at [701, 20] on span "Save" at bounding box center [691, 23] width 20 height 12
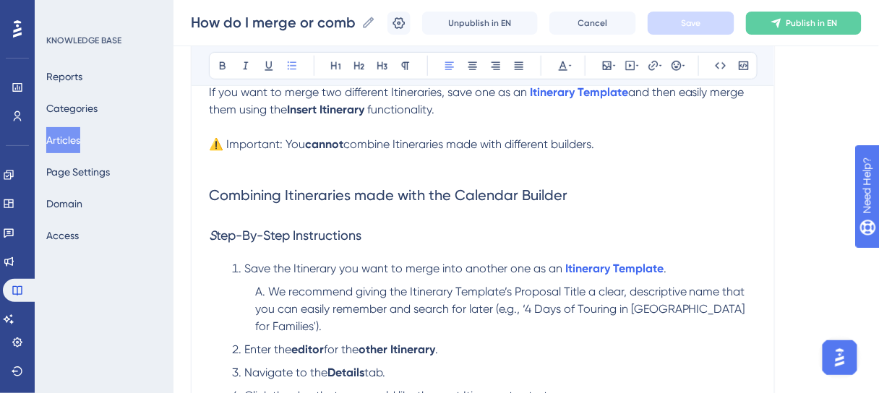
scroll to position [0, 0]
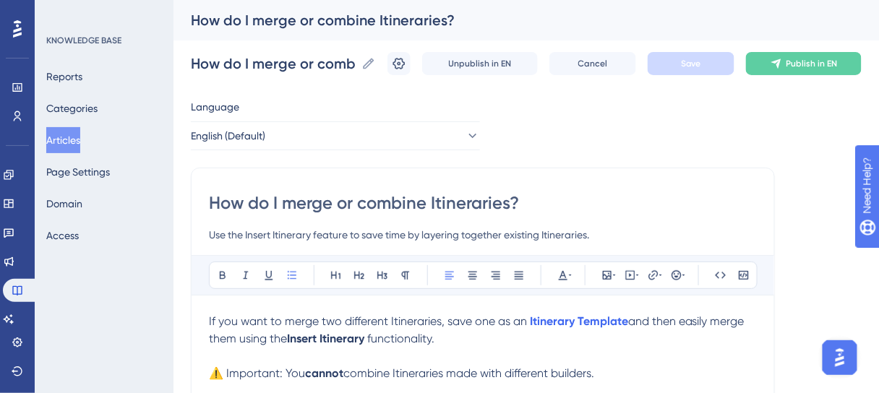
click at [529, 203] on input "How do I merge or combine Itineraries?" at bounding box center [483, 203] width 548 height 23
drag, startPoint x: 529, startPoint y: 203, endPoint x: 326, endPoint y: 205, distance: 203.2
click at [326, 205] on input "How do I merge or combine Itineraries?" at bounding box center [483, 203] width 548 height 23
